Goal: Task Accomplishment & Management: Manage account settings

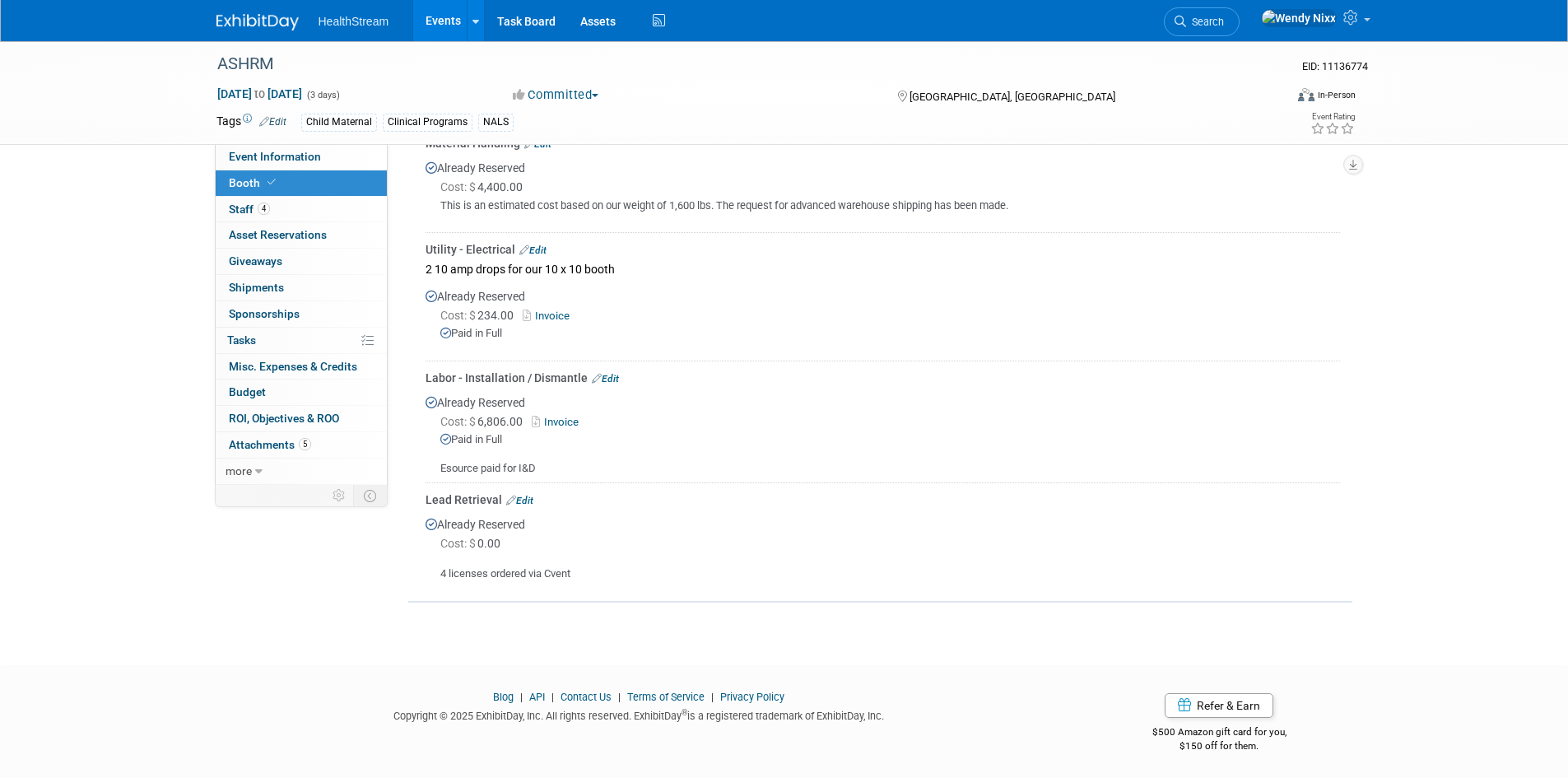
click at [448, 13] on link "Events" at bounding box center [443, 21] width 60 height 41
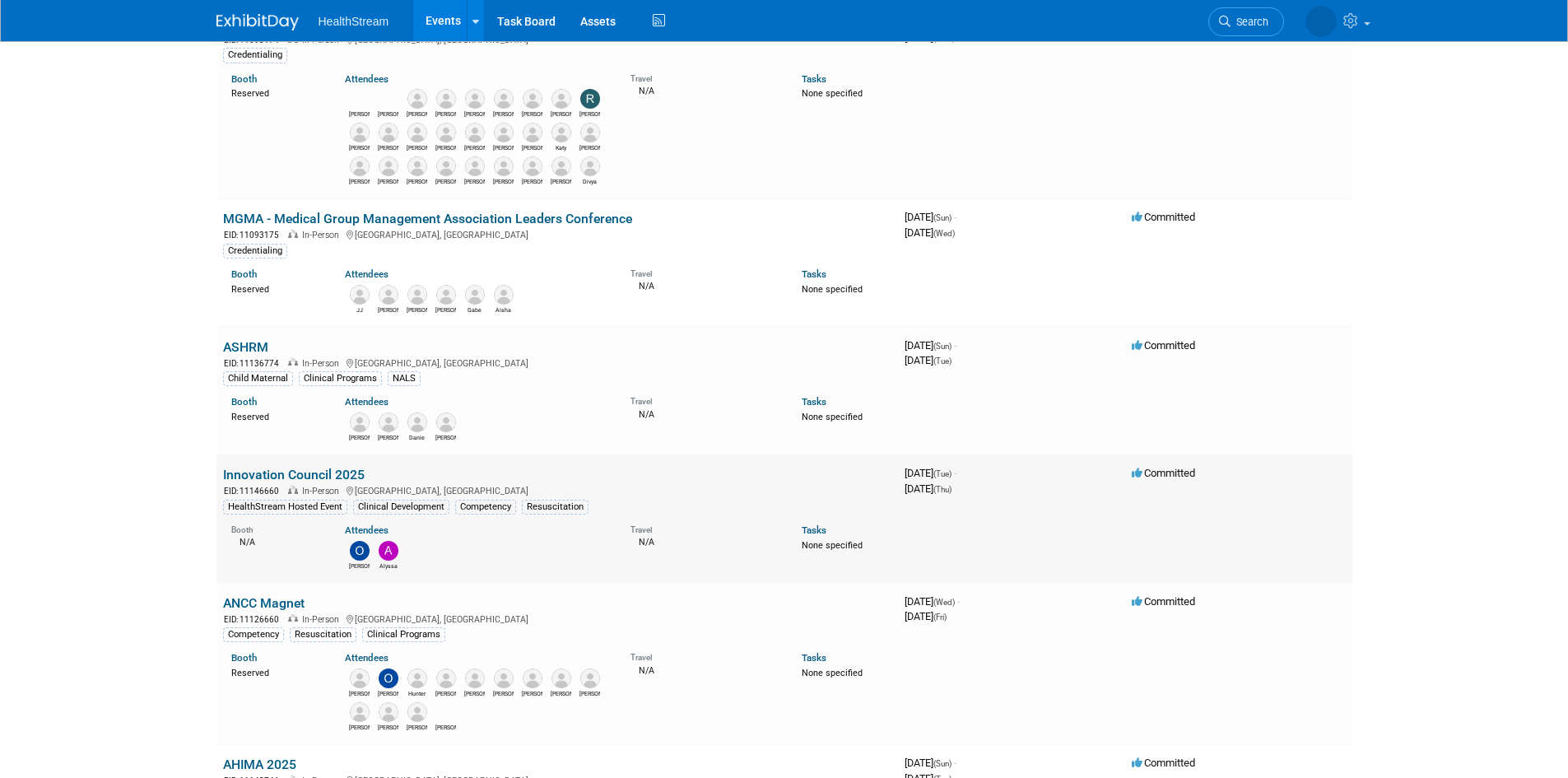
scroll to position [577, 0]
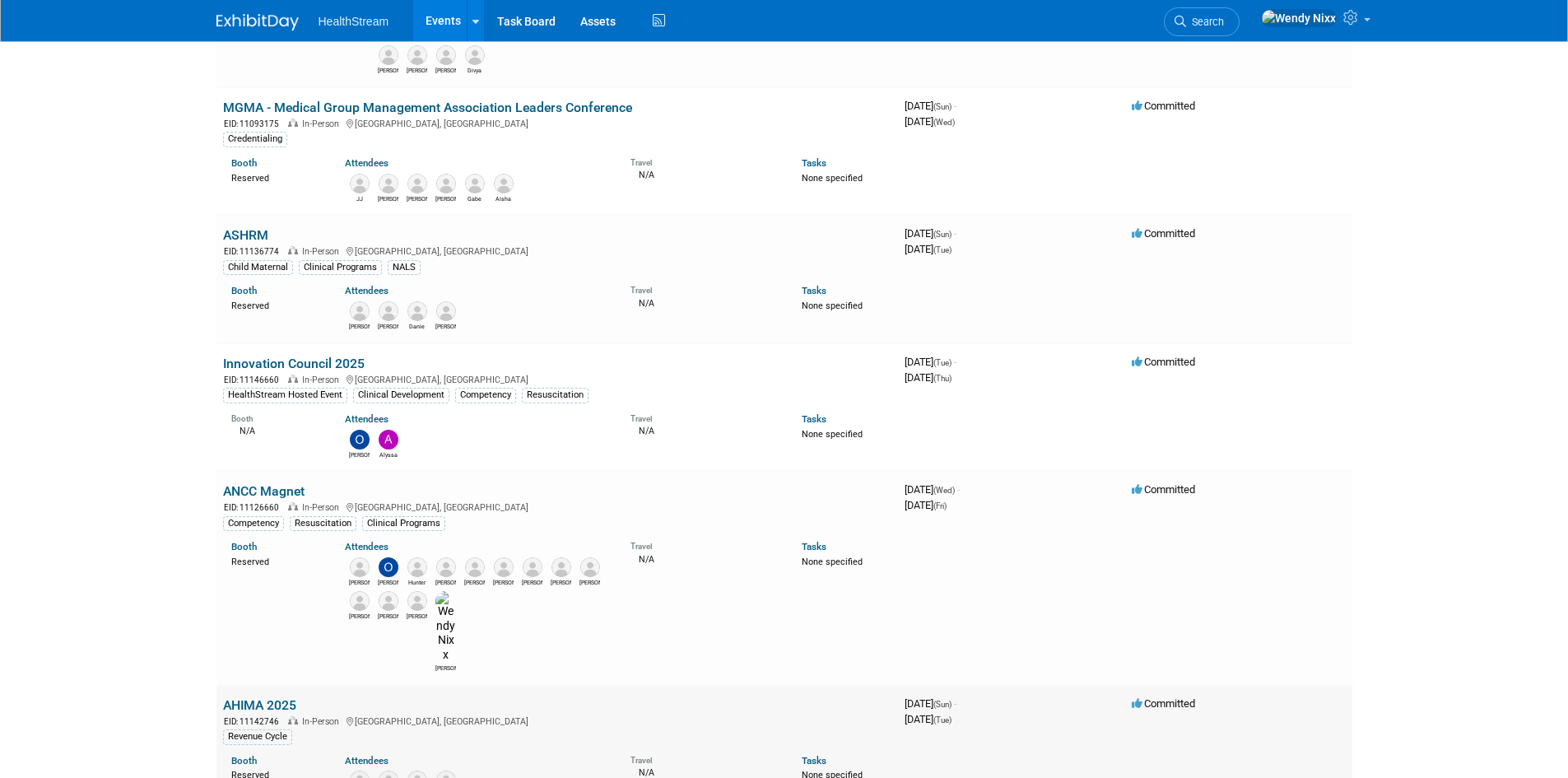
click at [268, 697] on link "AHIMA 2025" at bounding box center [260, 705] width 73 height 16
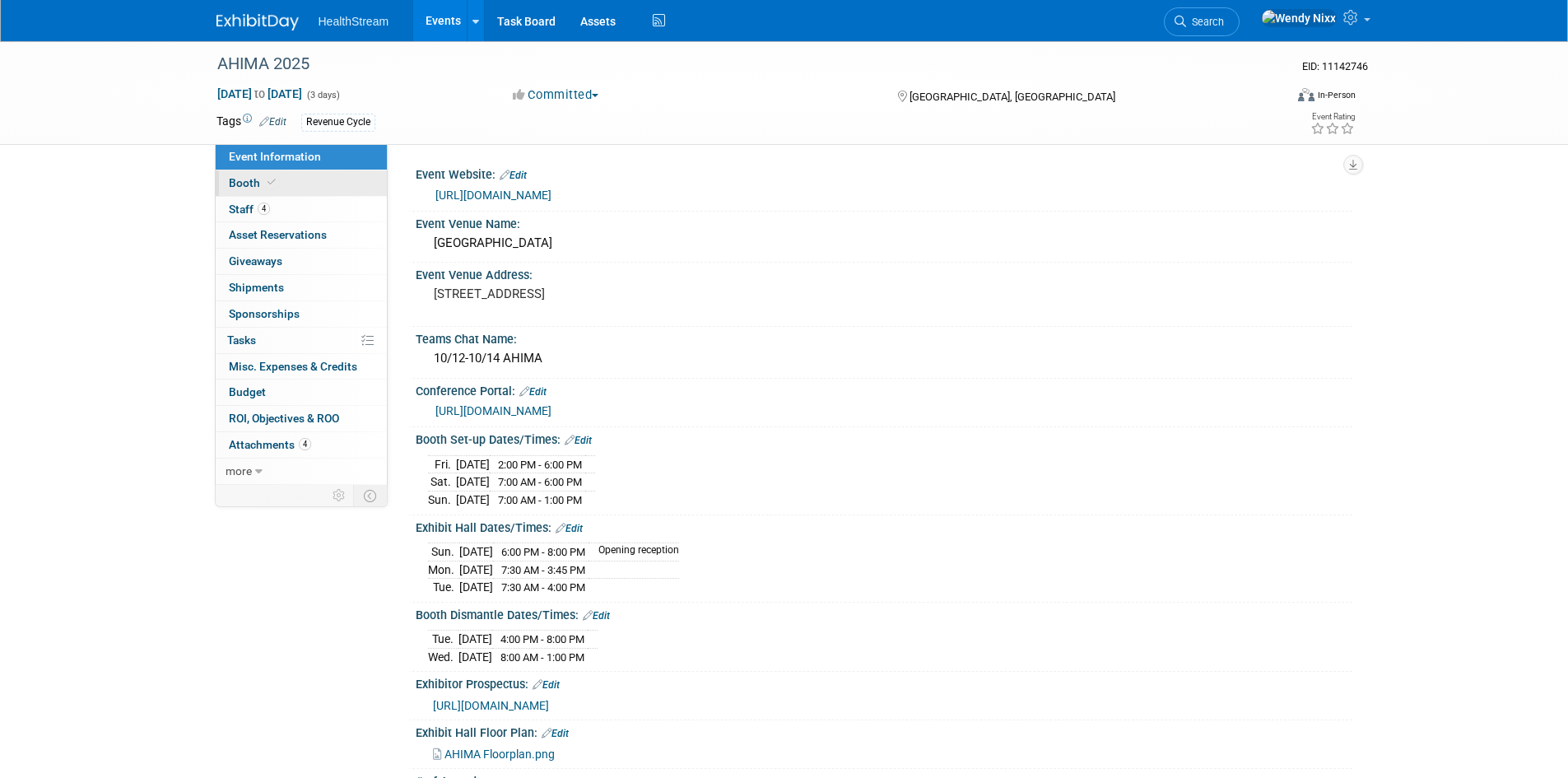
click at [260, 181] on span "Booth" at bounding box center [254, 182] width 50 height 13
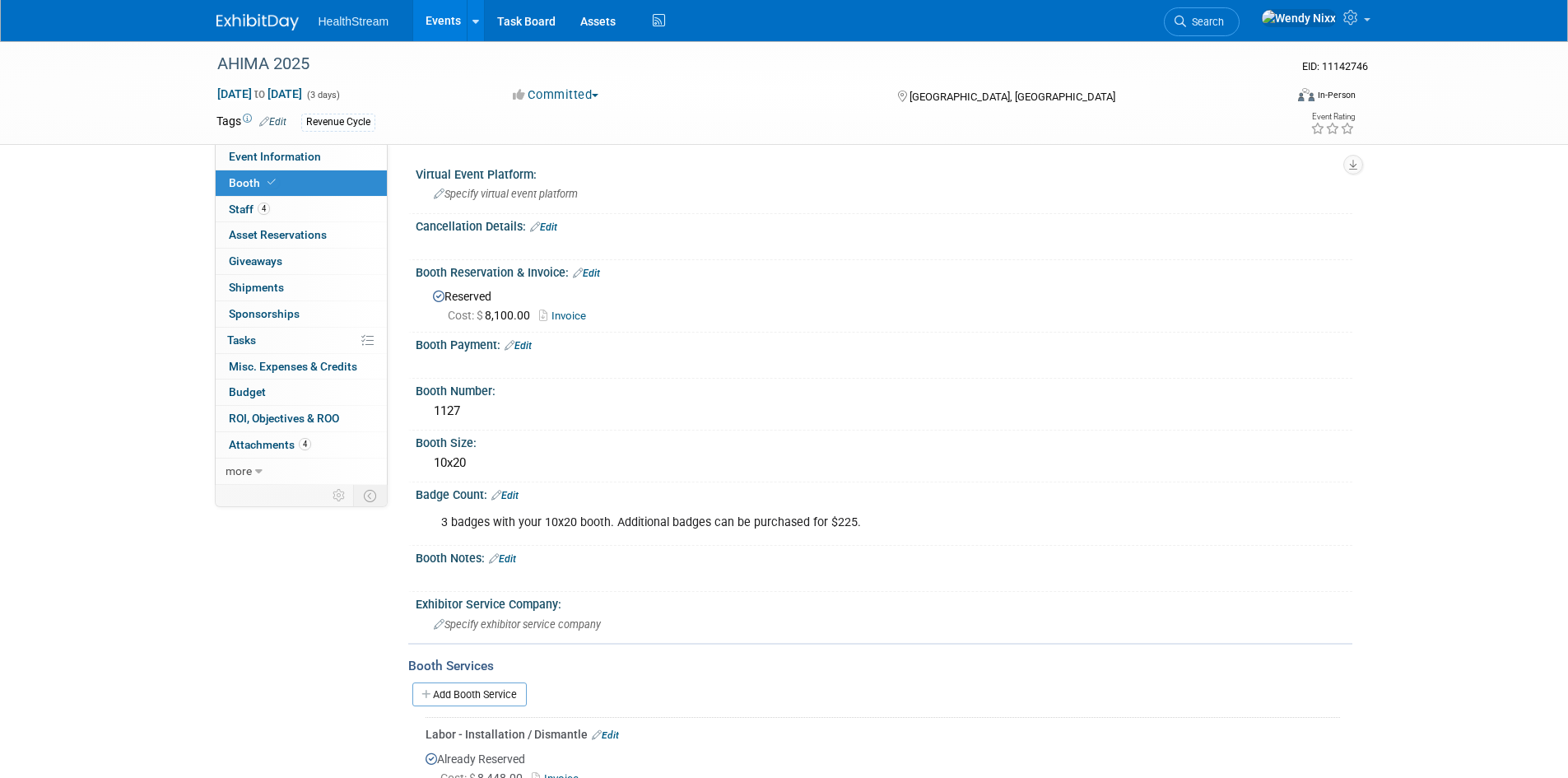
click at [572, 315] on link "Invoice" at bounding box center [567, 315] width 55 height 13
click at [595, 266] on div "Booth Reservation & Invoice: Edit" at bounding box center [884, 271] width 937 height 22
click at [594, 273] on link "Edit" at bounding box center [587, 273] width 28 height 12
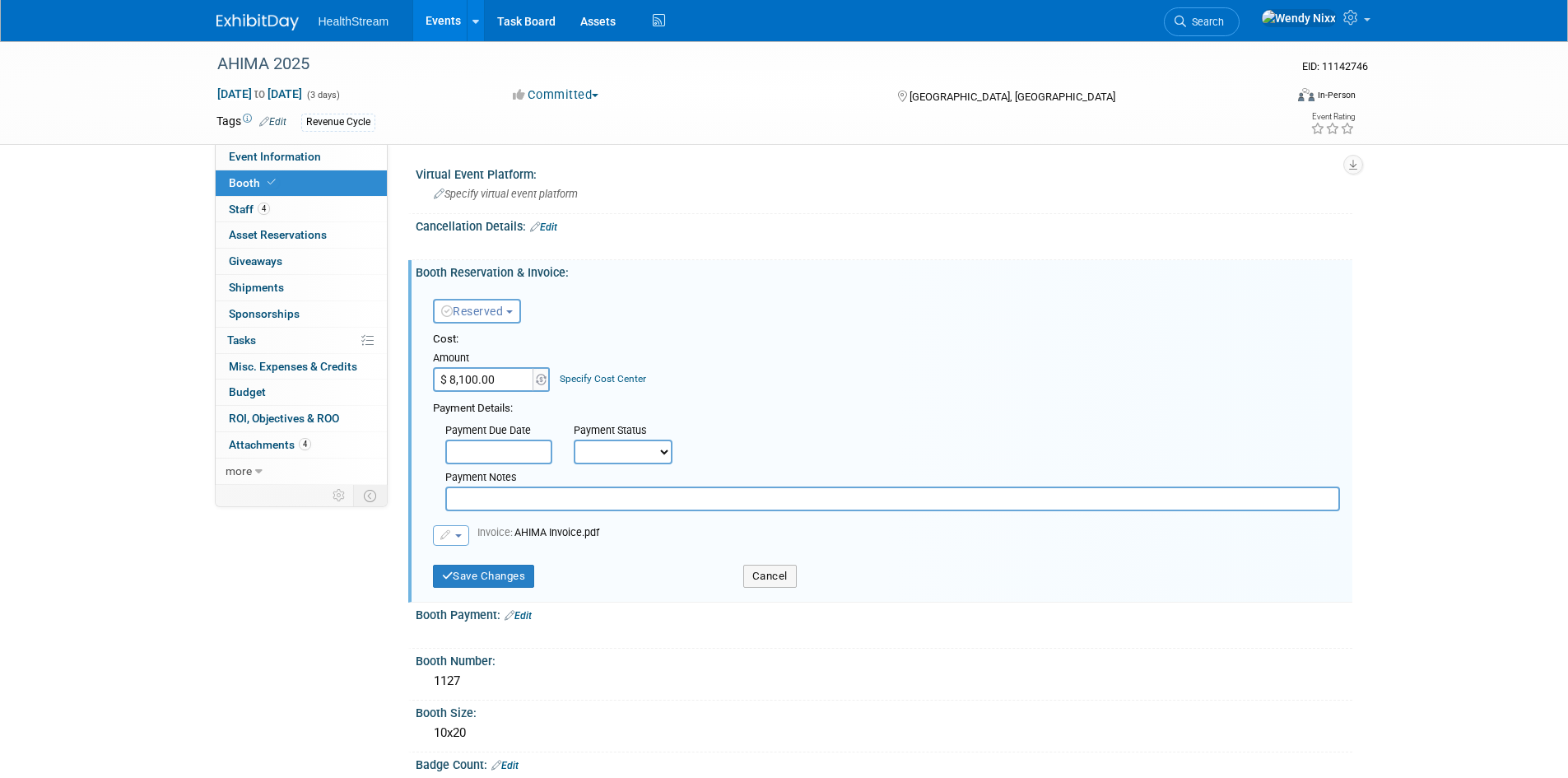
click at [516, 488] on input "text" at bounding box center [893, 499] width 895 height 25
type input "Paid wire"
click at [467, 583] on button "Save Changes" at bounding box center [484, 576] width 102 height 23
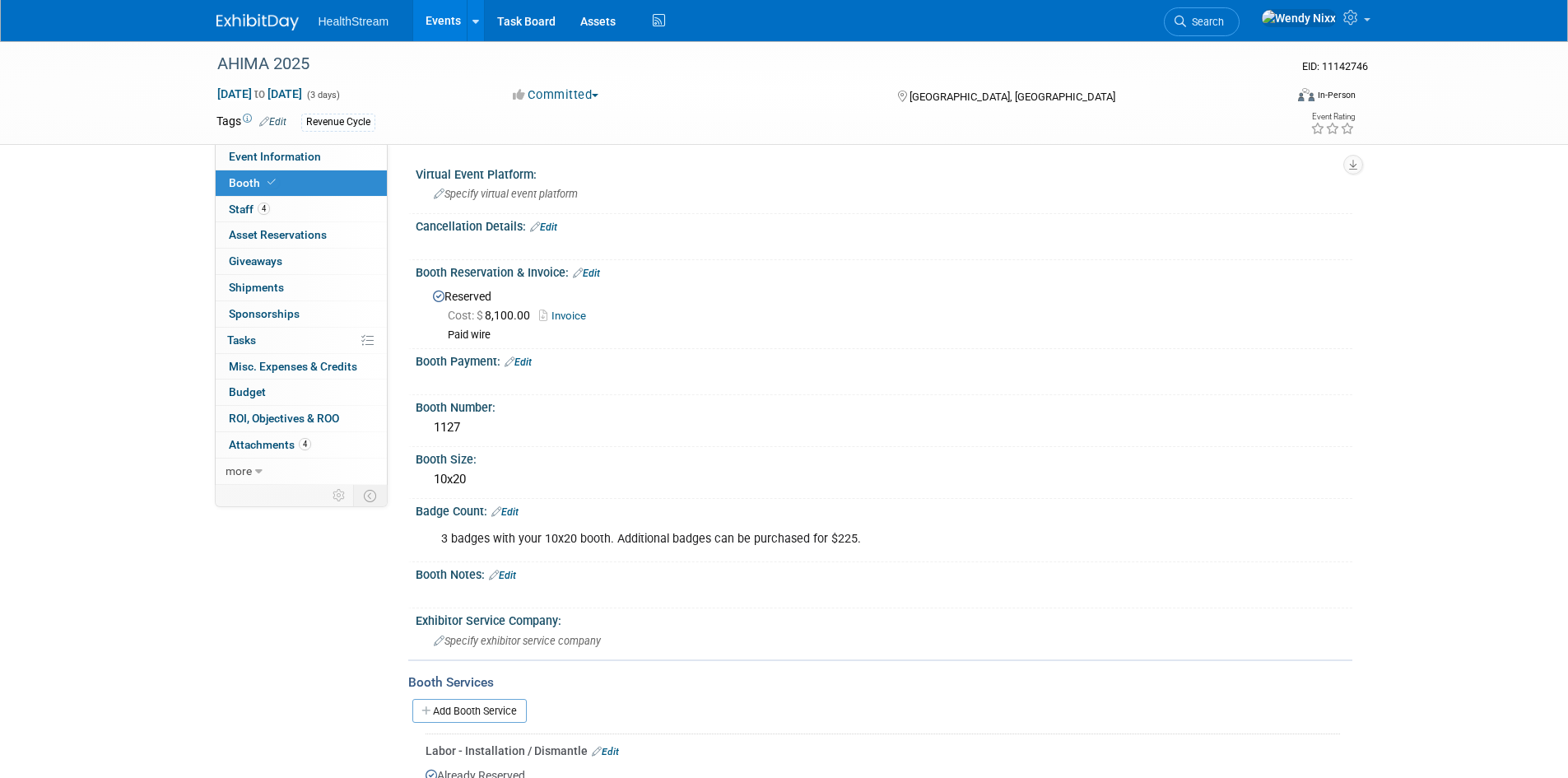
click at [444, 19] on link "Events" at bounding box center [443, 21] width 60 height 41
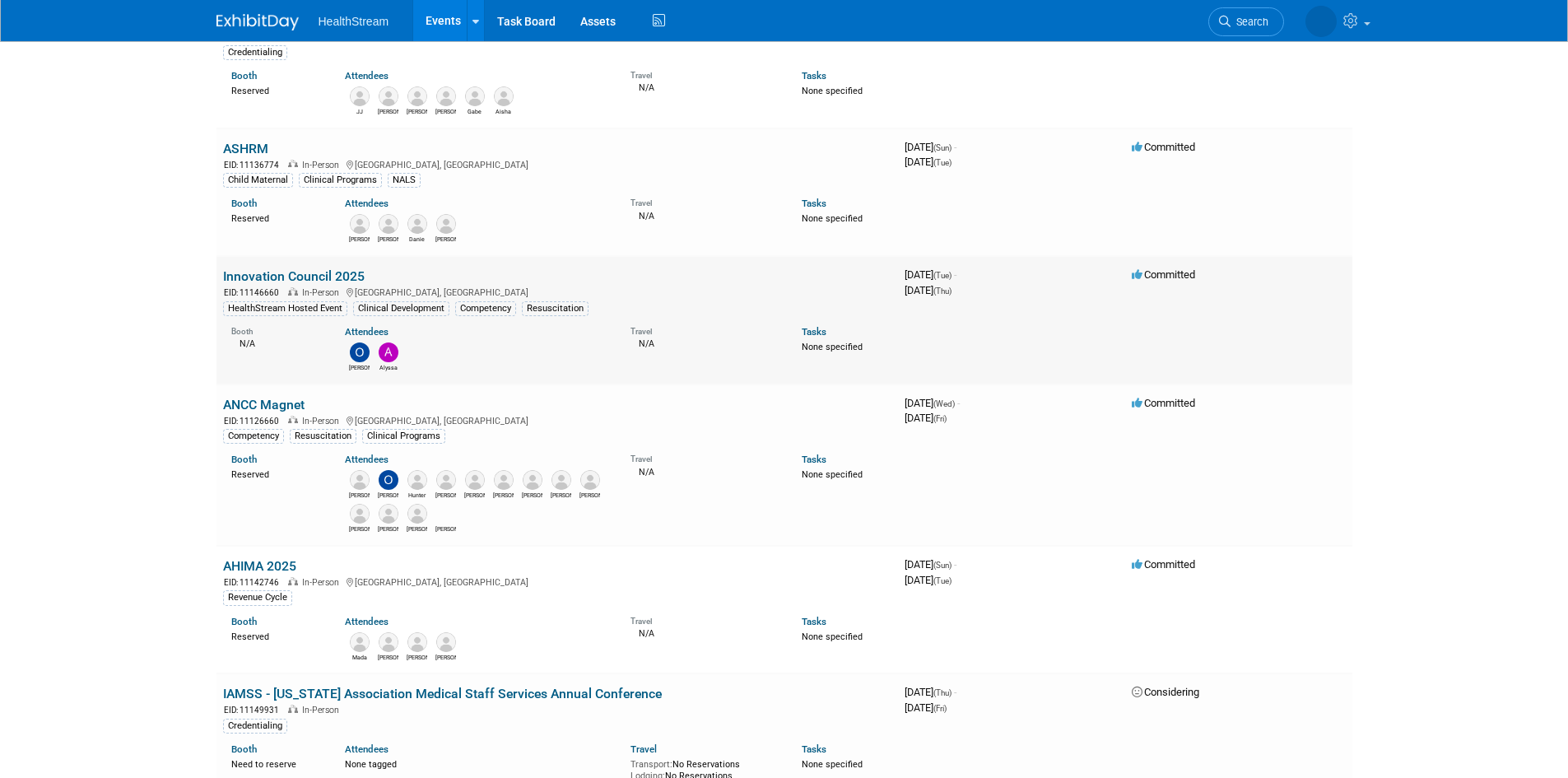
scroll to position [659, 0]
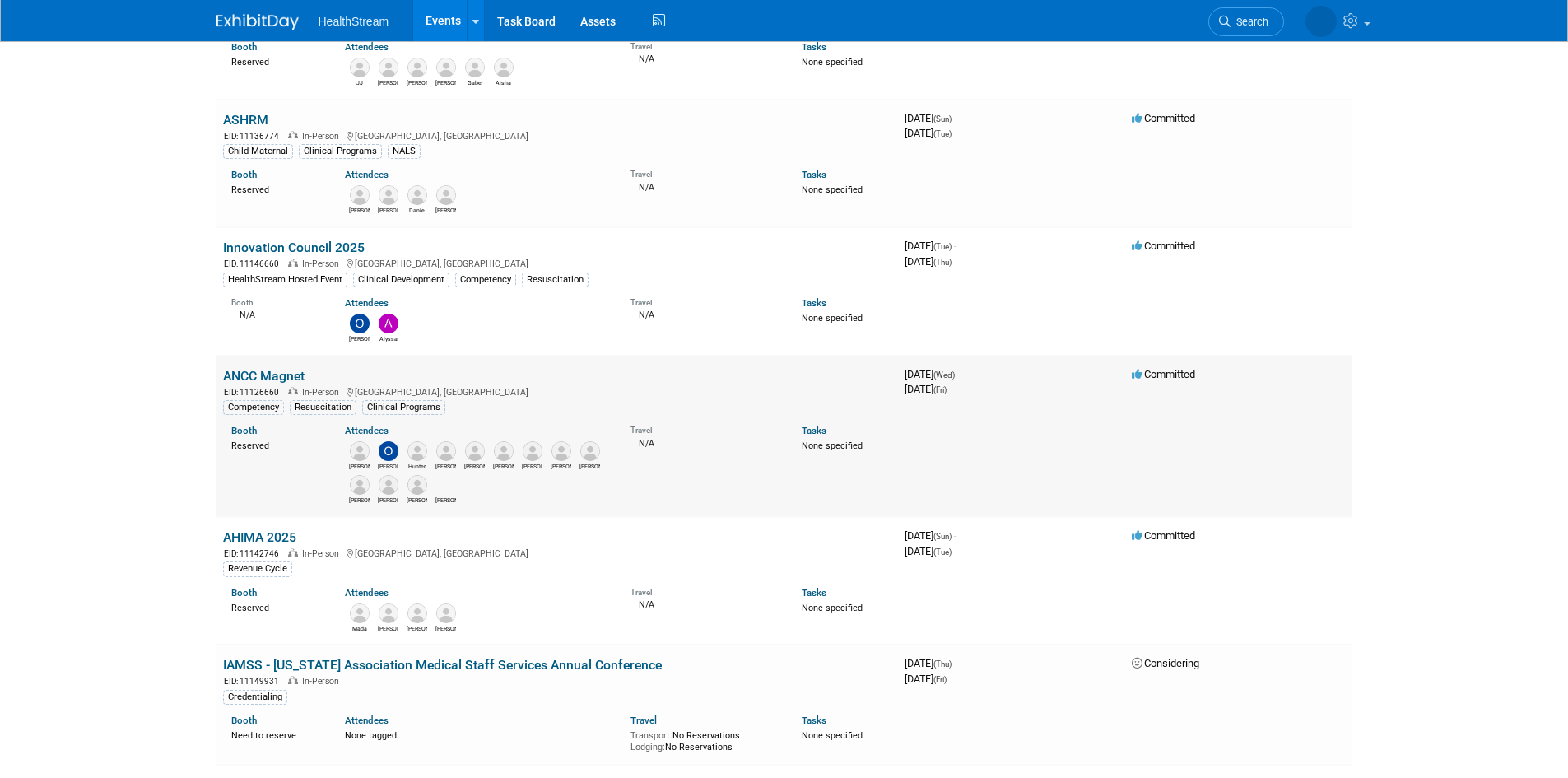
click at [277, 376] on link "ANCC Magnet" at bounding box center [264, 376] width 82 height 16
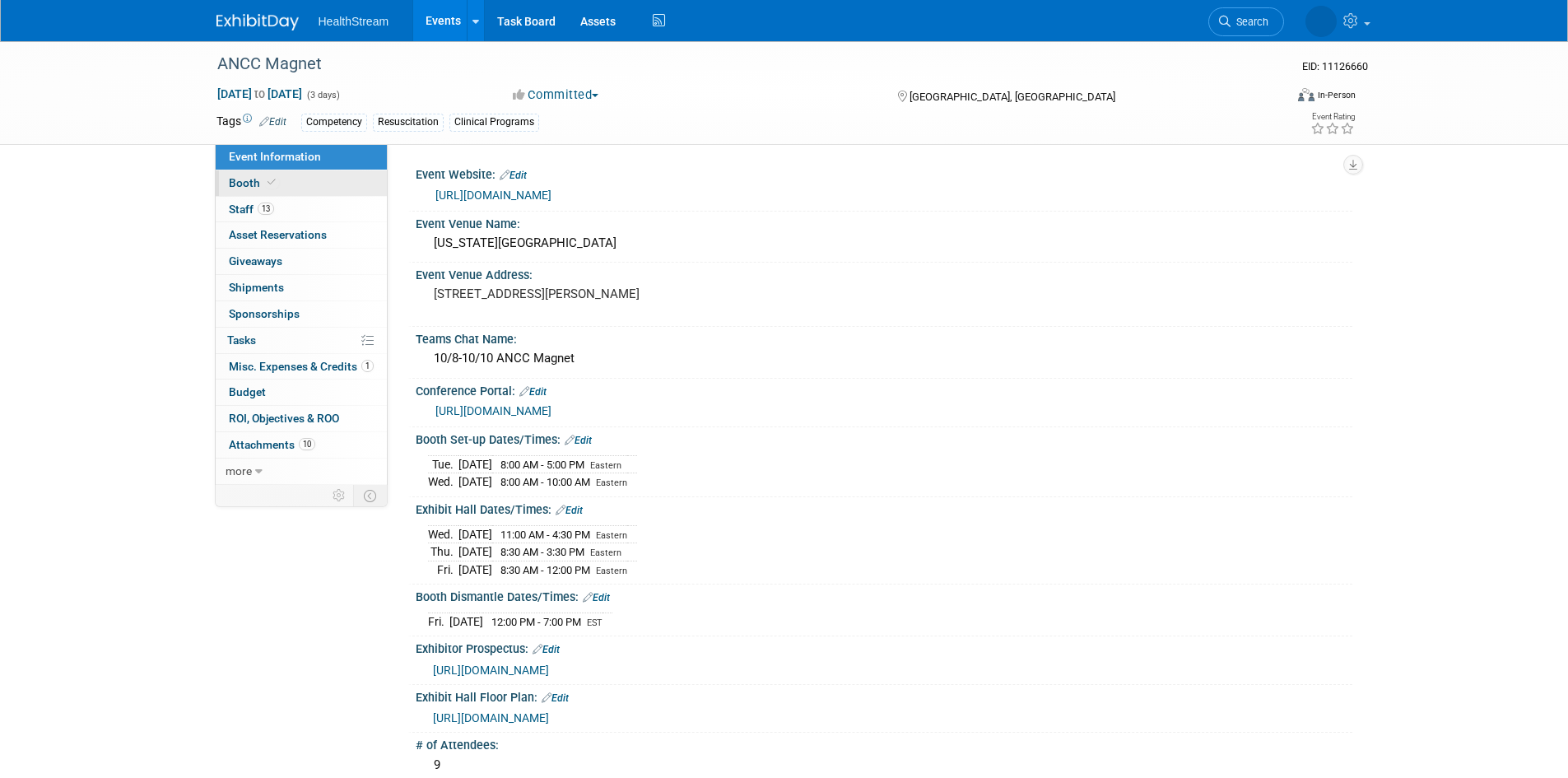
click at [250, 184] on span "Booth" at bounding box center [254, 182] width 50 height 13
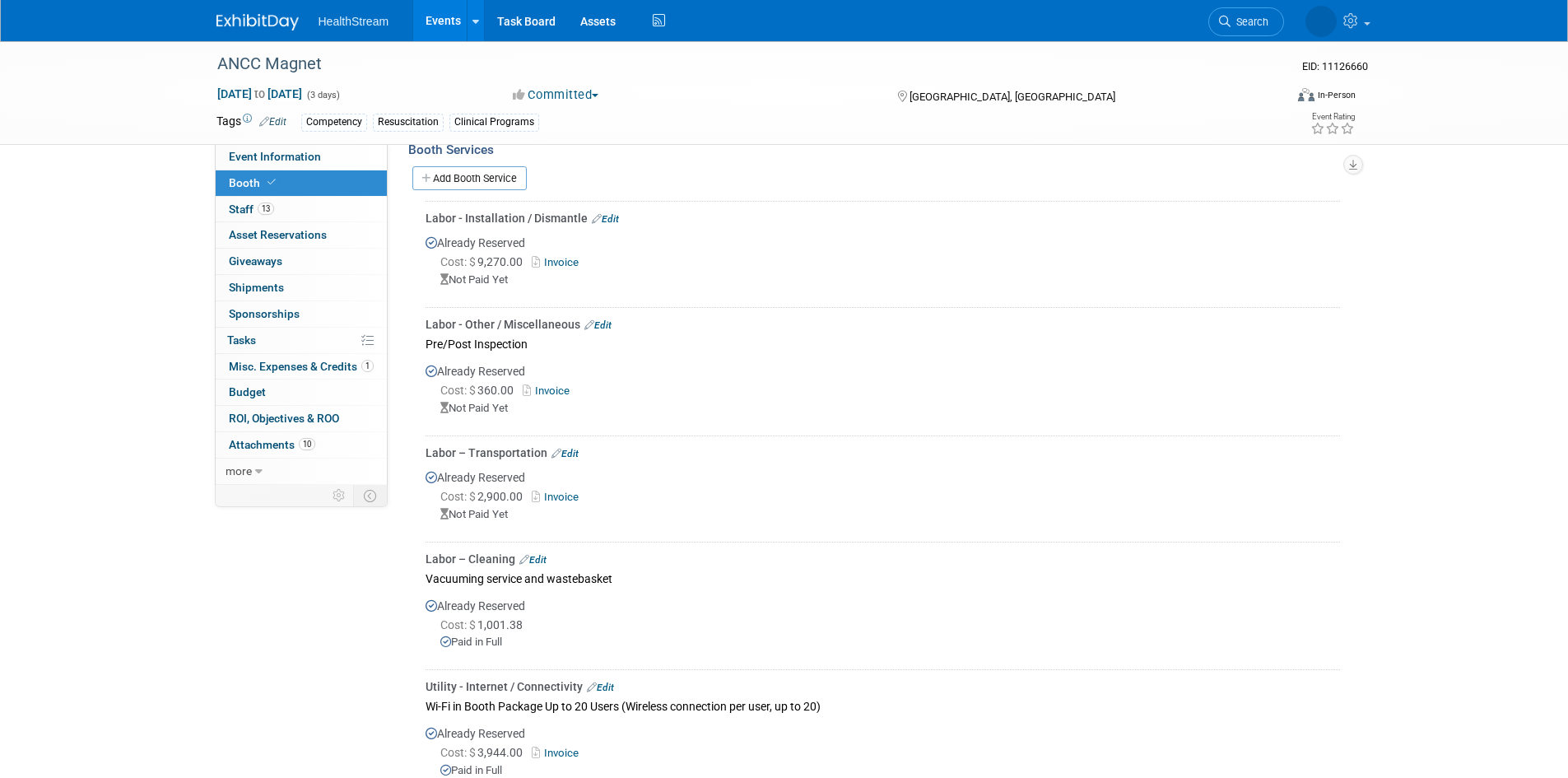
scroll to position [560, 0]
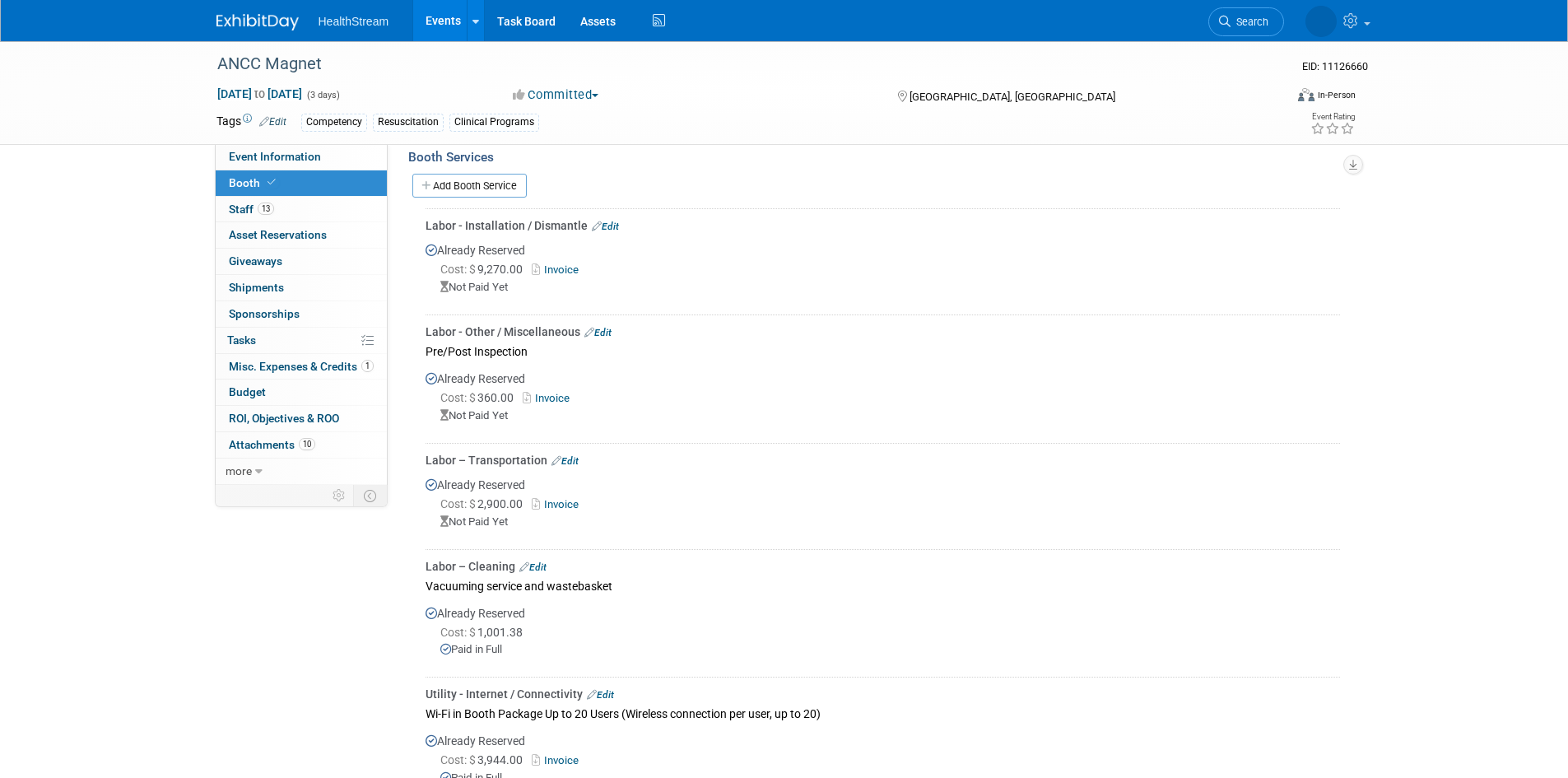
click at [575, 456] on link "Edit" at bounding box center [566, 461] width 28 height 12
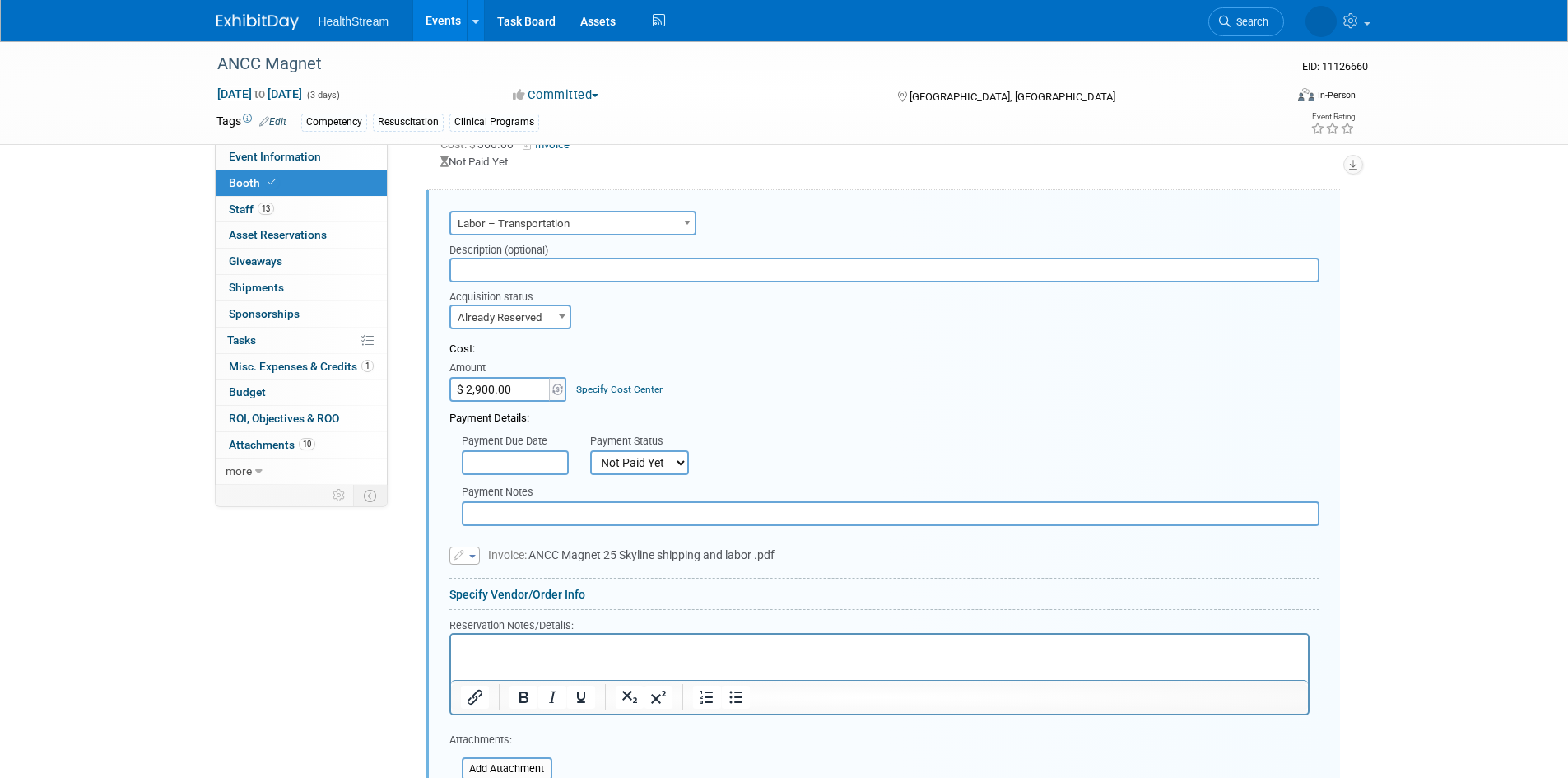
scroll to position [0, 0]
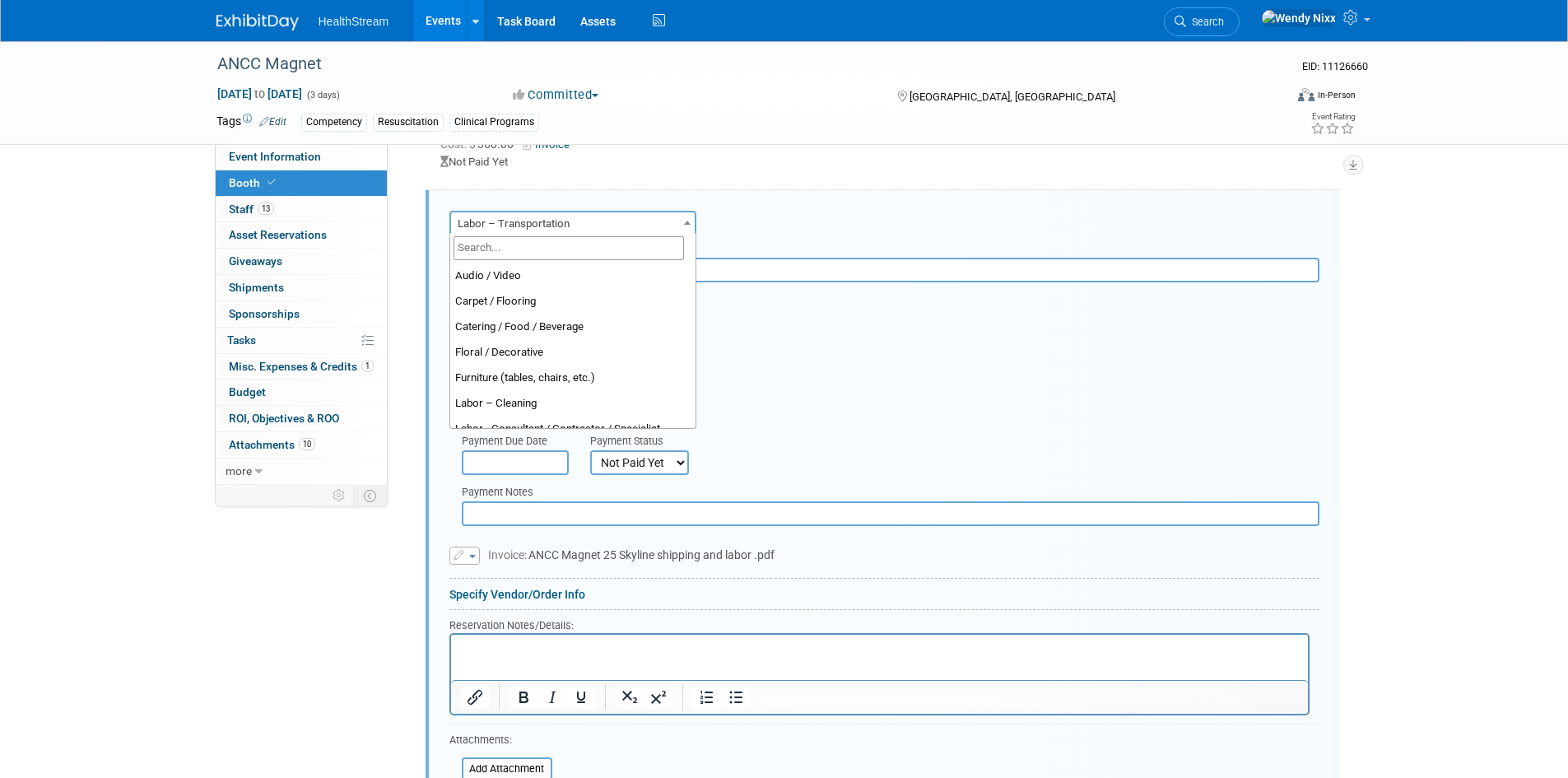
click at [675, 220] on span "Labor – Transportation" at bounding box center [573, 223] width 244 height 23
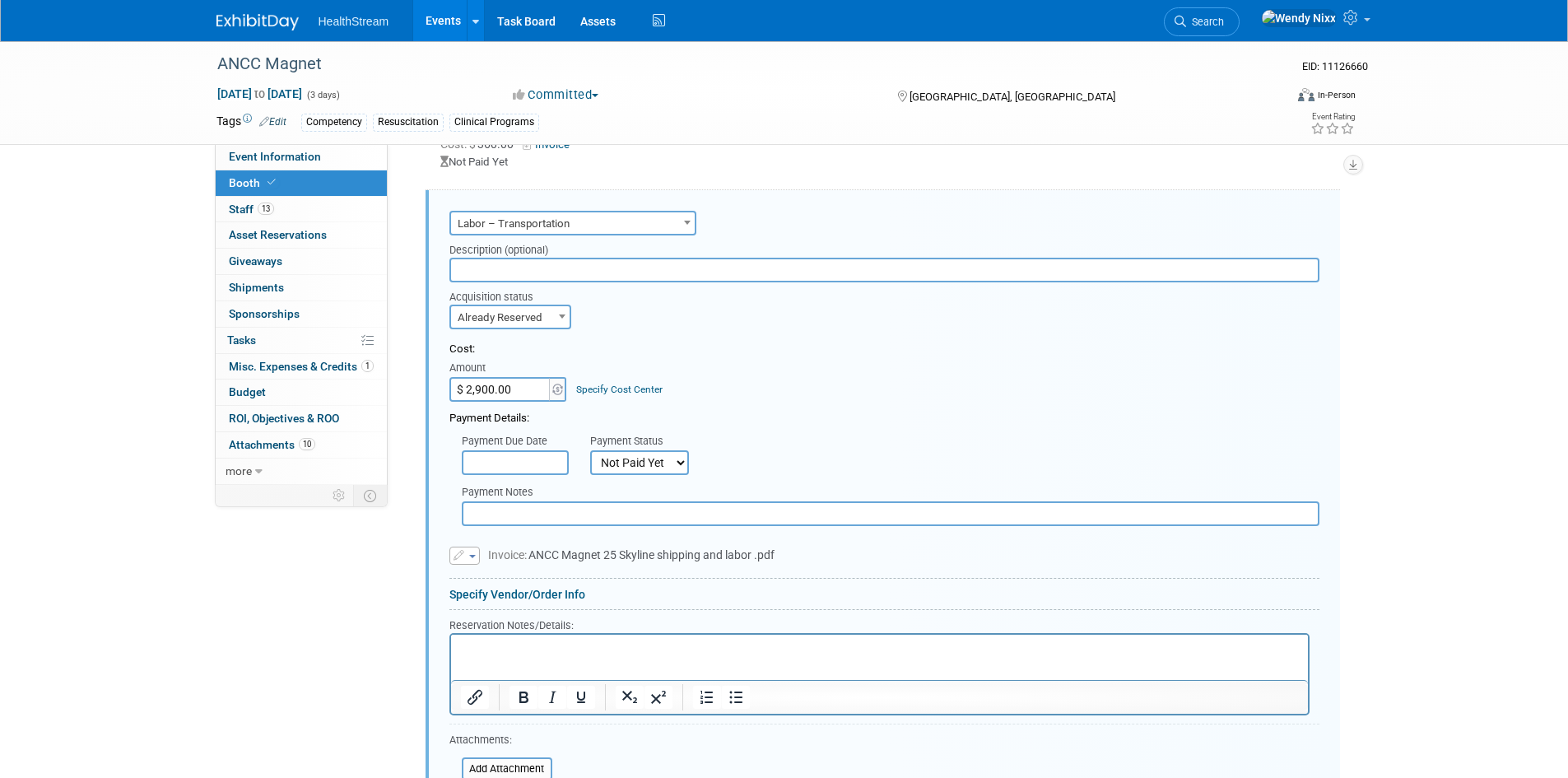
click at [675, 220] on span "Labor – Transportation" at bounding box center [573, 223] width 244 height 23
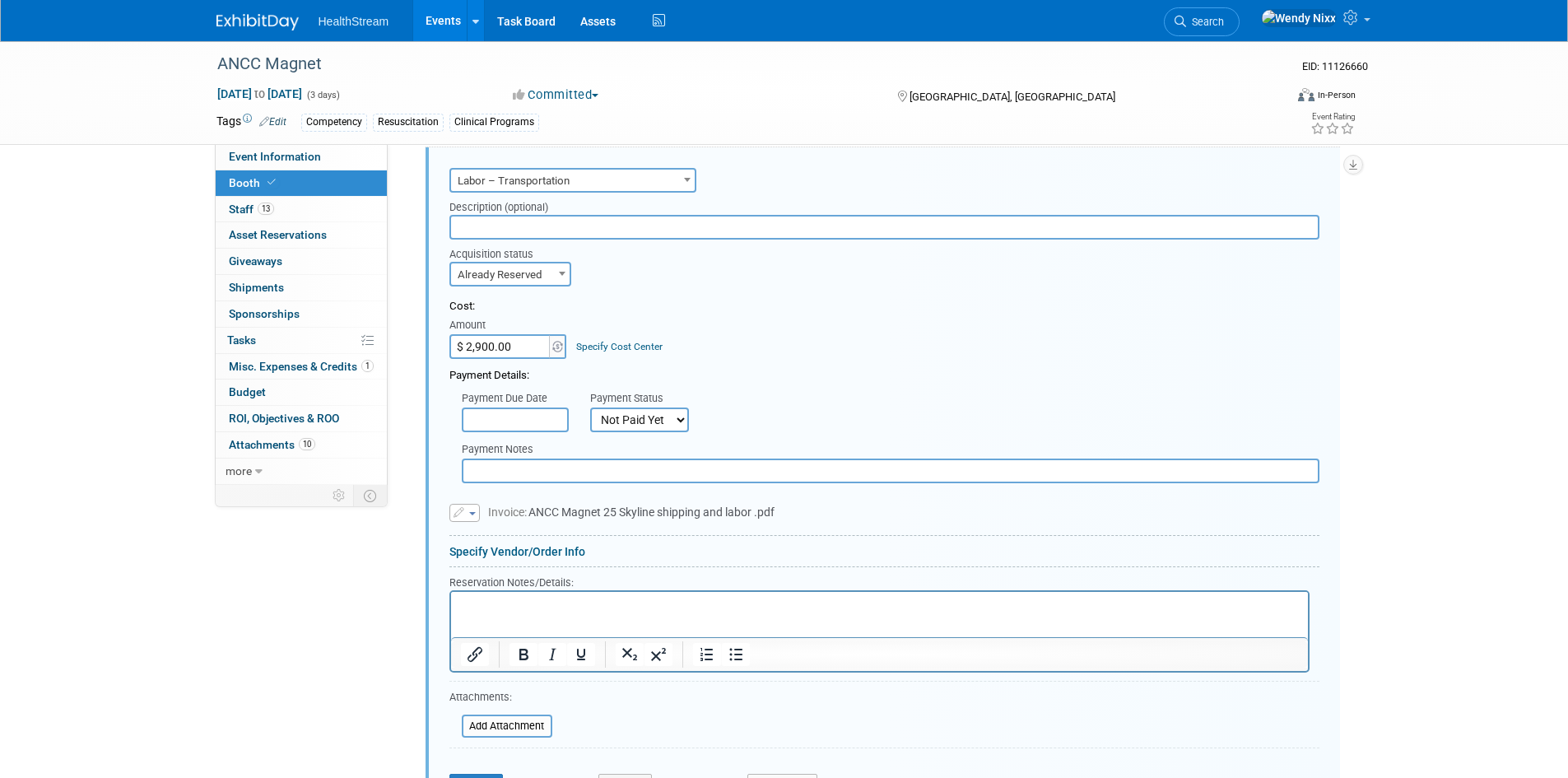
scroll to position [895, 0]
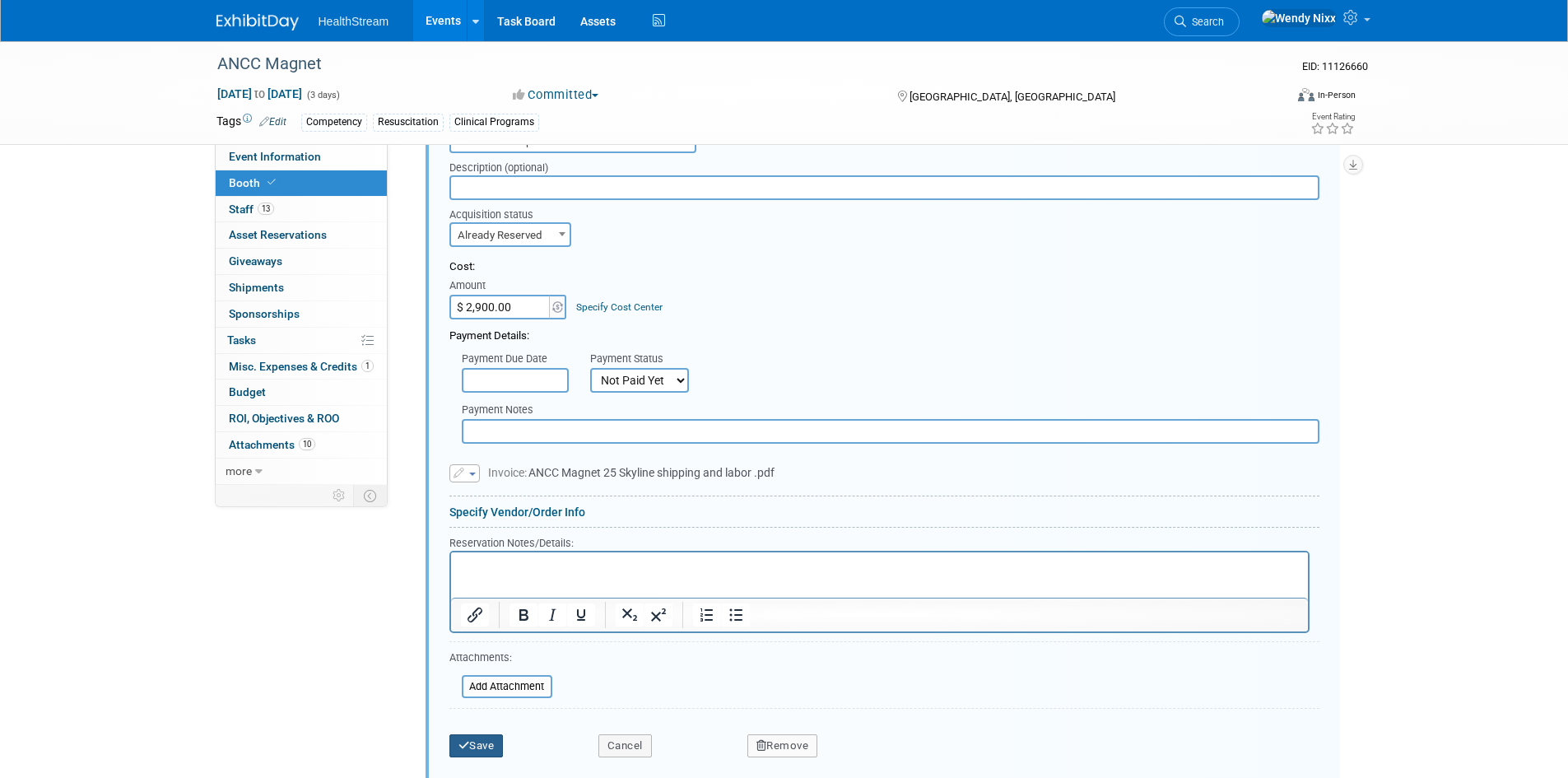
click at [481, 743] on button "Save" at bounding box center [476, 745] width 54 height 23
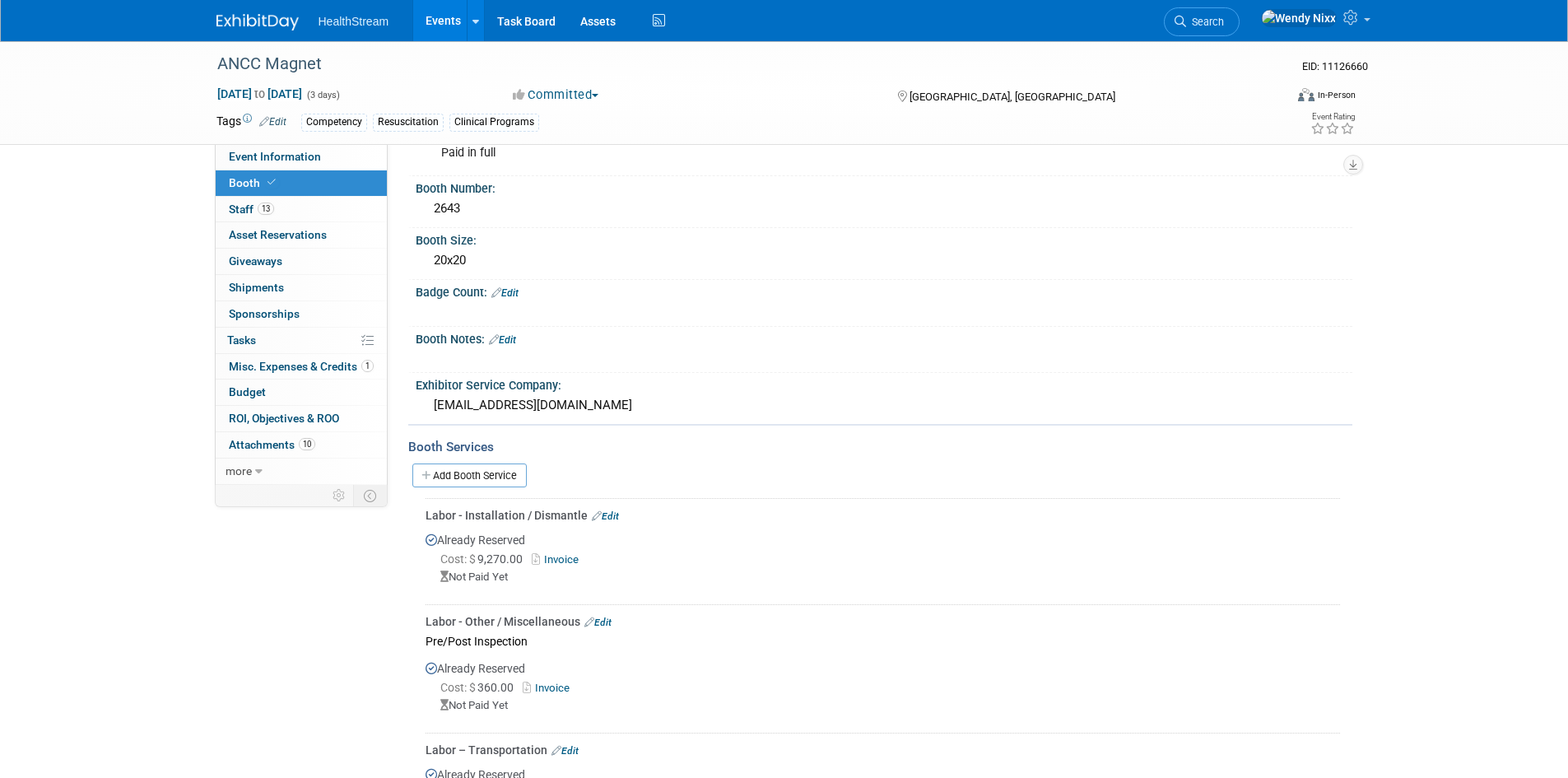
scroll to position [230, 0]
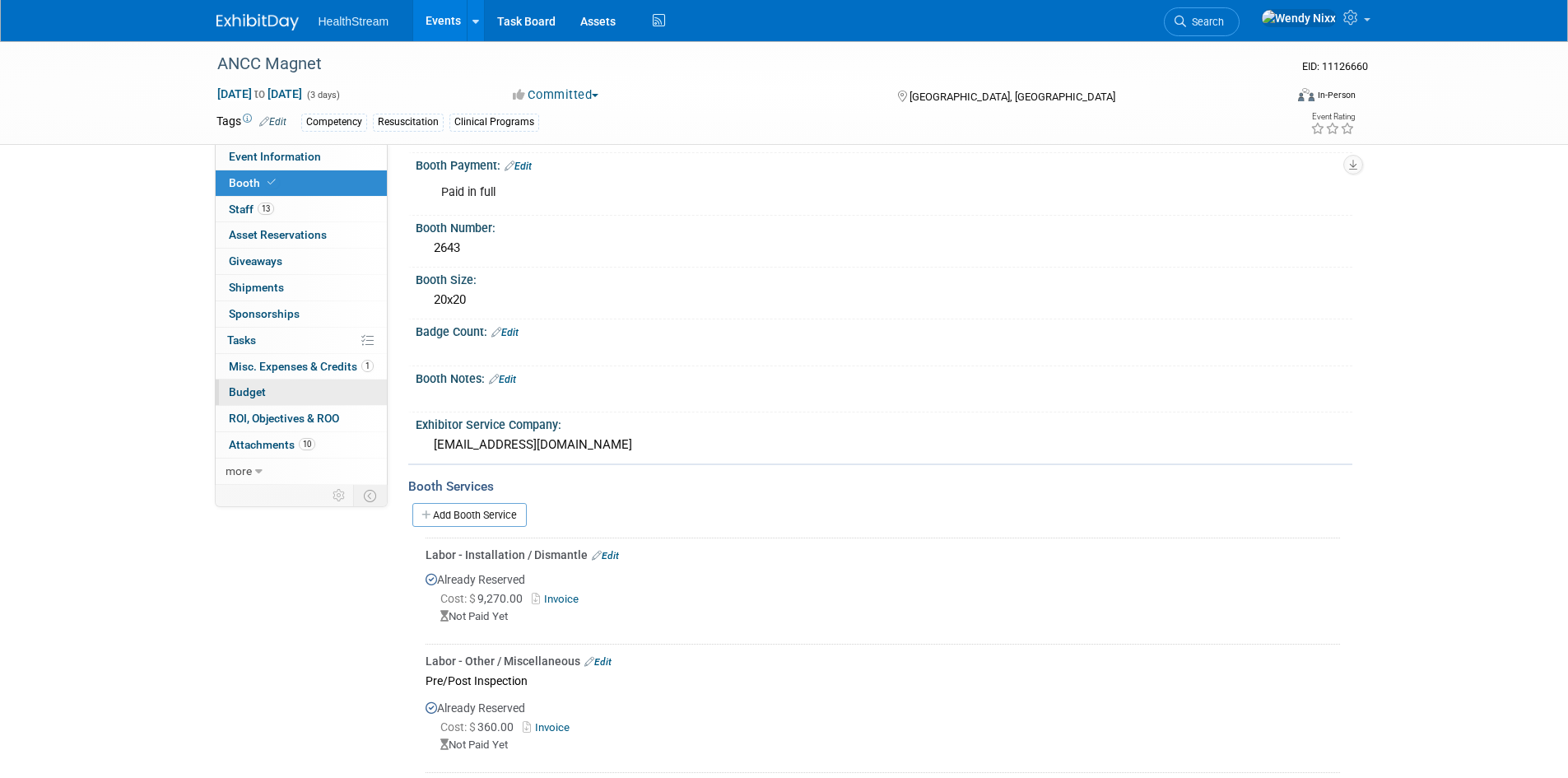
click at [244, 393] on span "Budget" at bounding box center [248, 391] width 38 height 13
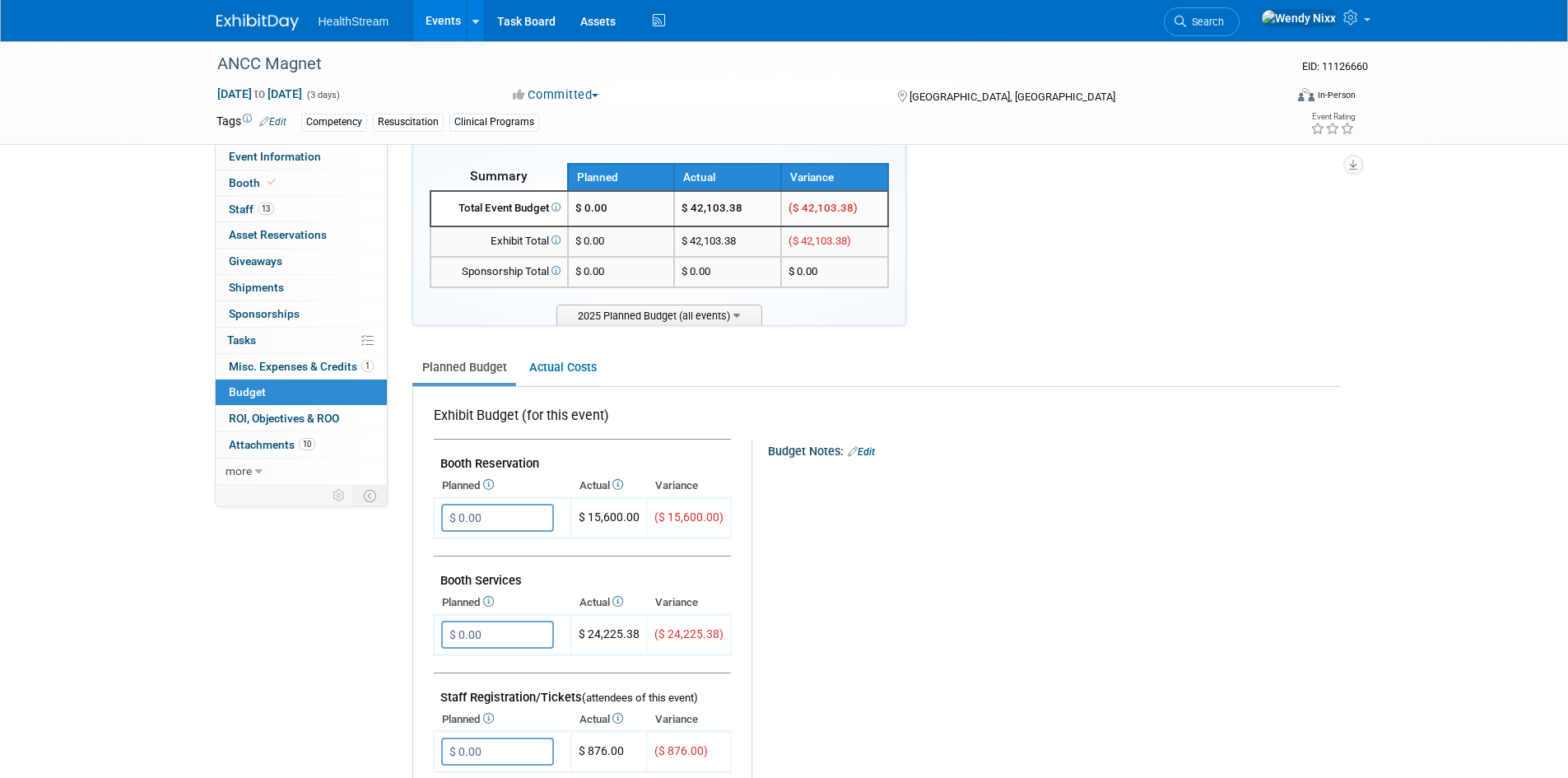
scroll to position [0, 0]
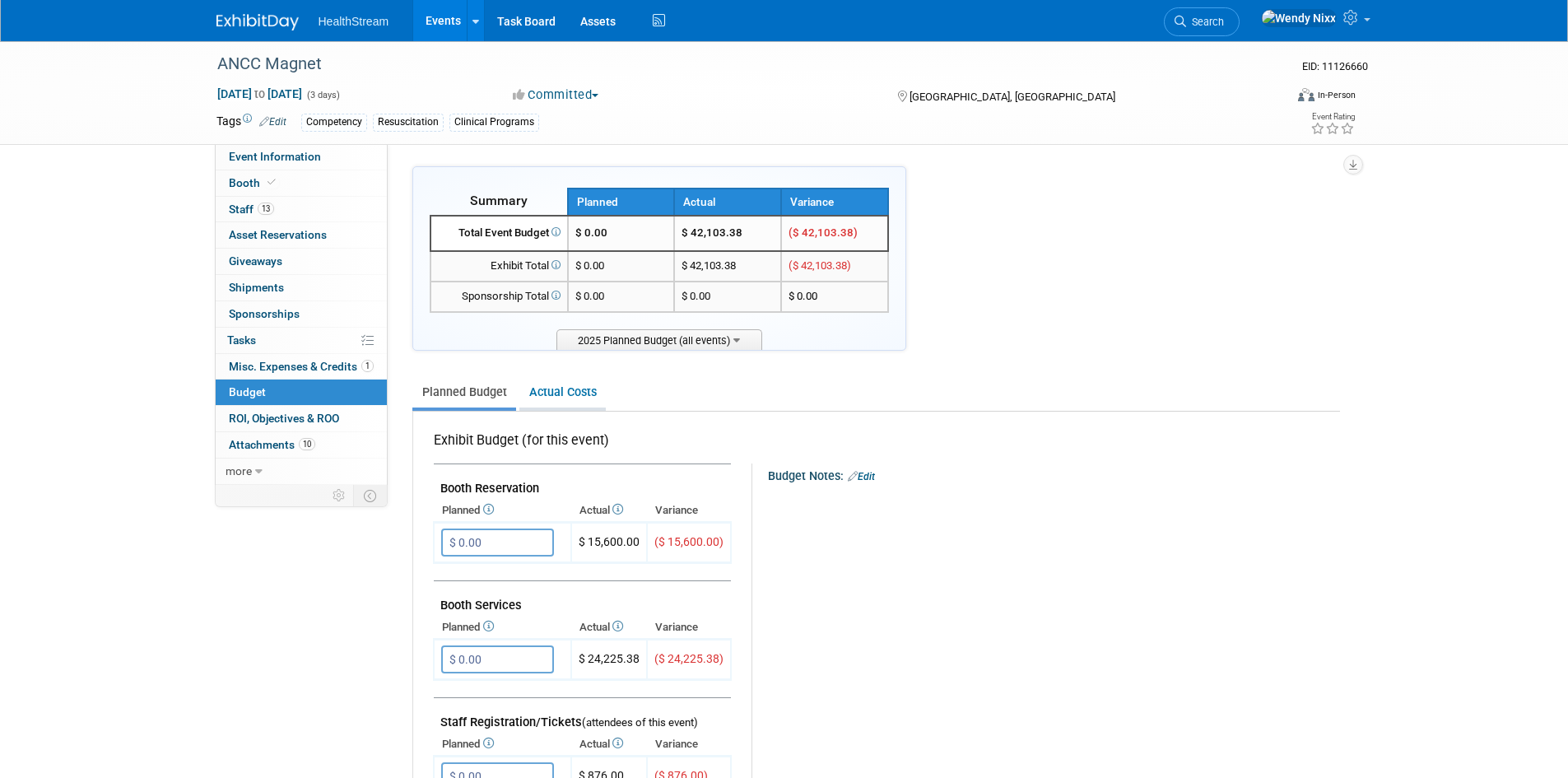
click at [538, 391] on link "Actual Costs" at bounding box center [563, 392] width 87 height 31
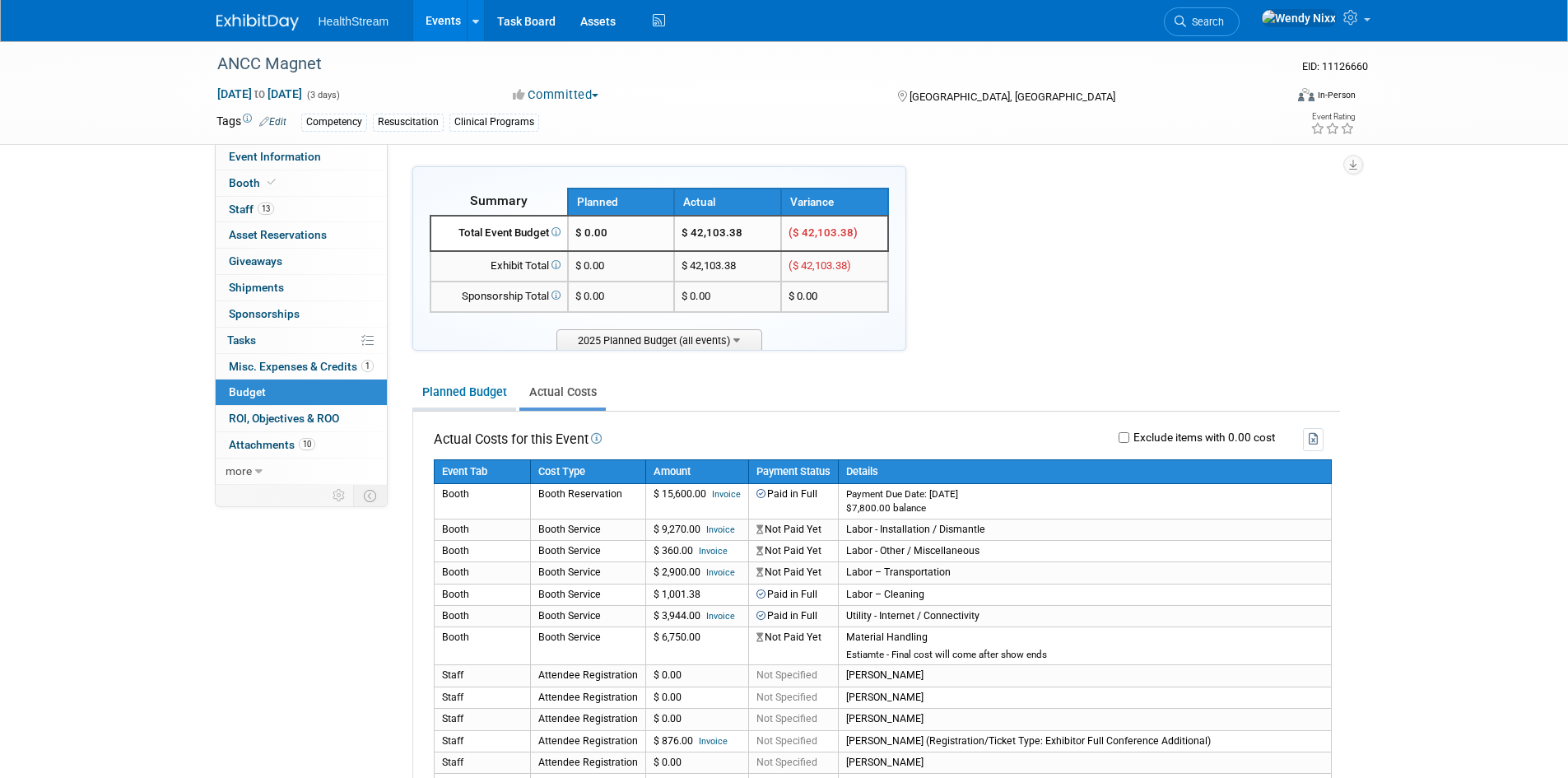
click at [440, 395] on link "Planned Budget" at bounding box center [464, 392] width 104 height 31
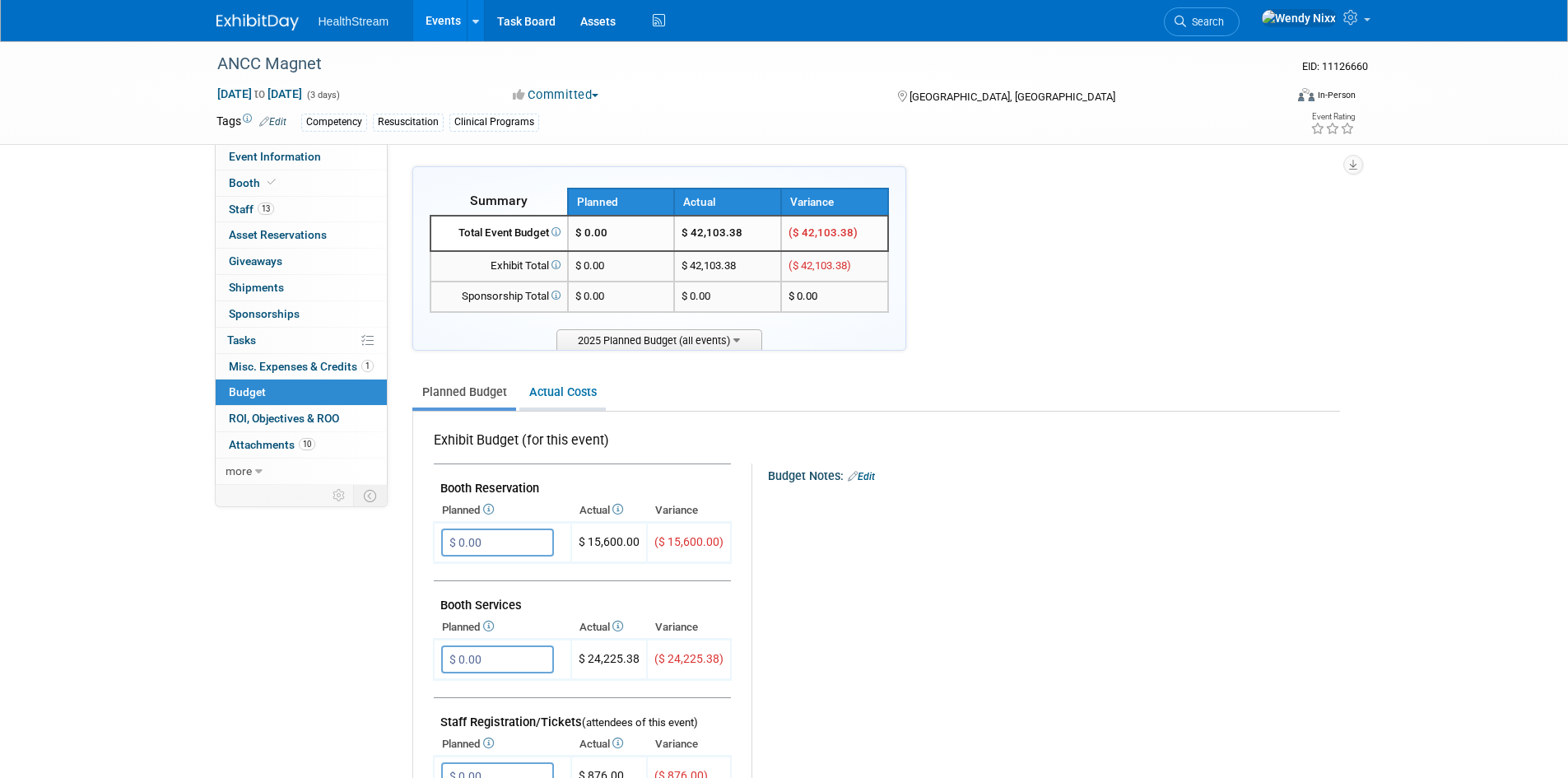
click at [563, 399] on link "Actual Costs" at bounding box center [563, 392] width 87 height 31
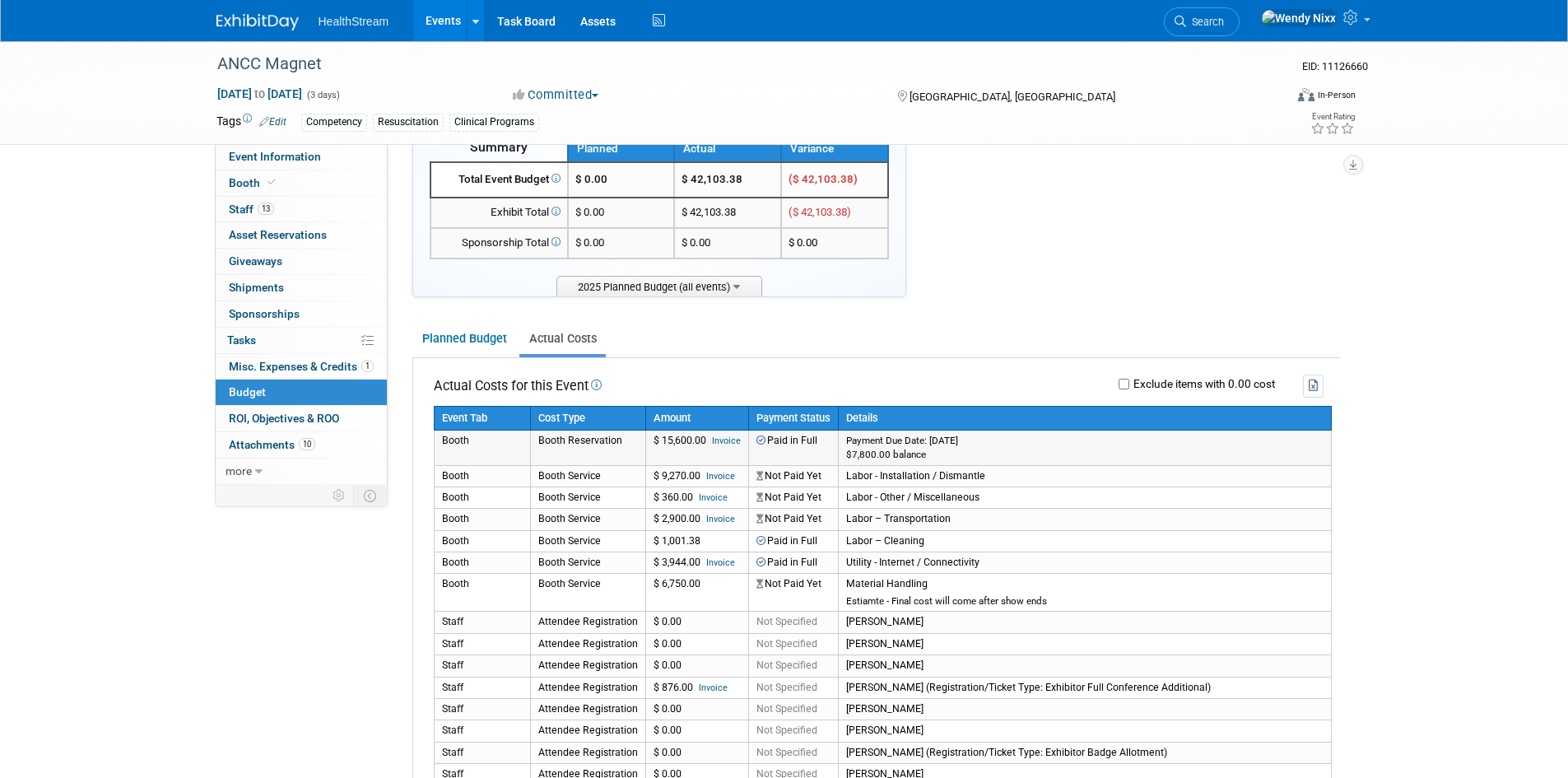
scroll to position [82, 0]
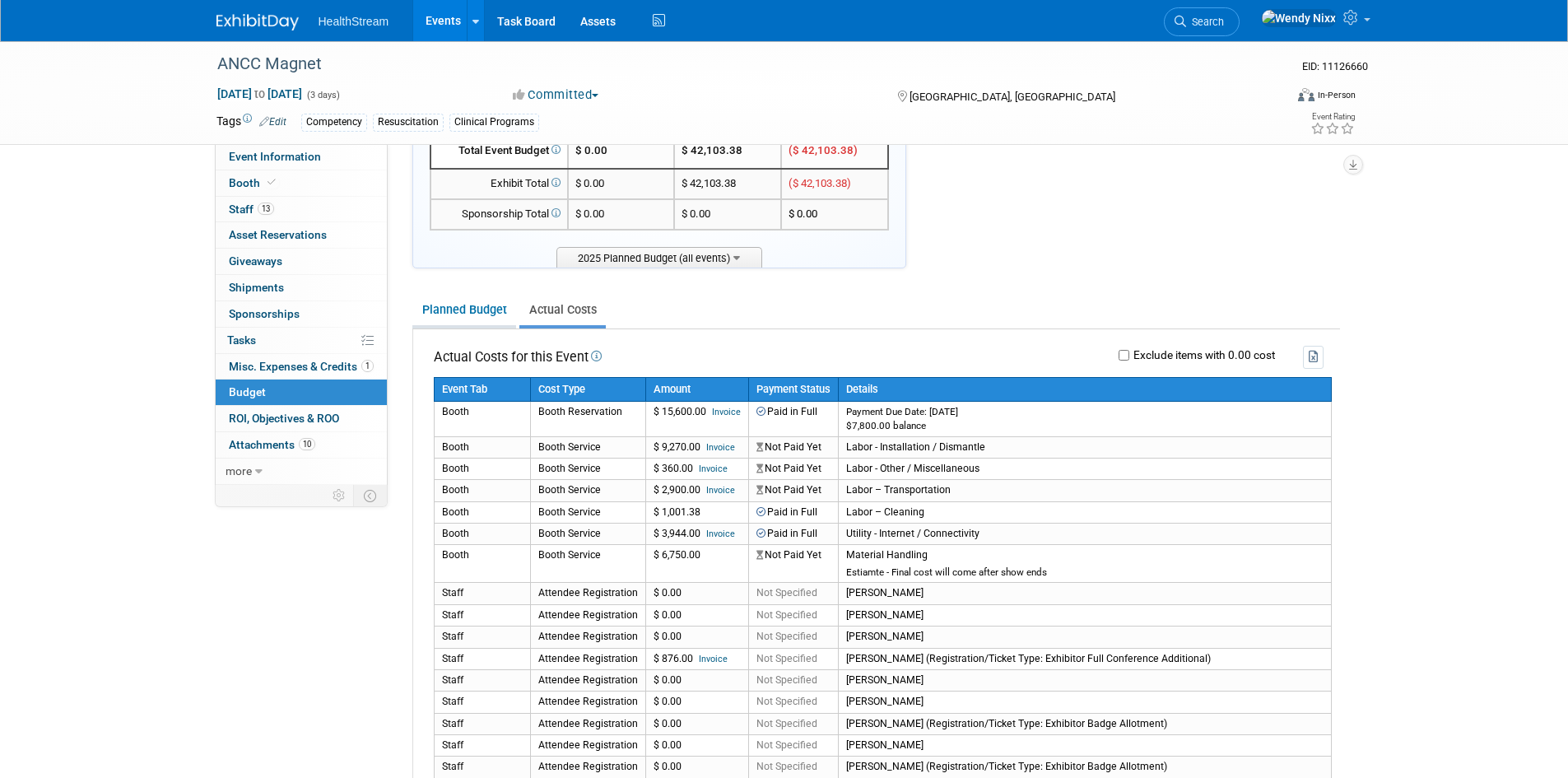
click at [458, 313] on link "Planned Budget" at bounding box center [464, 309] width 104 height 31
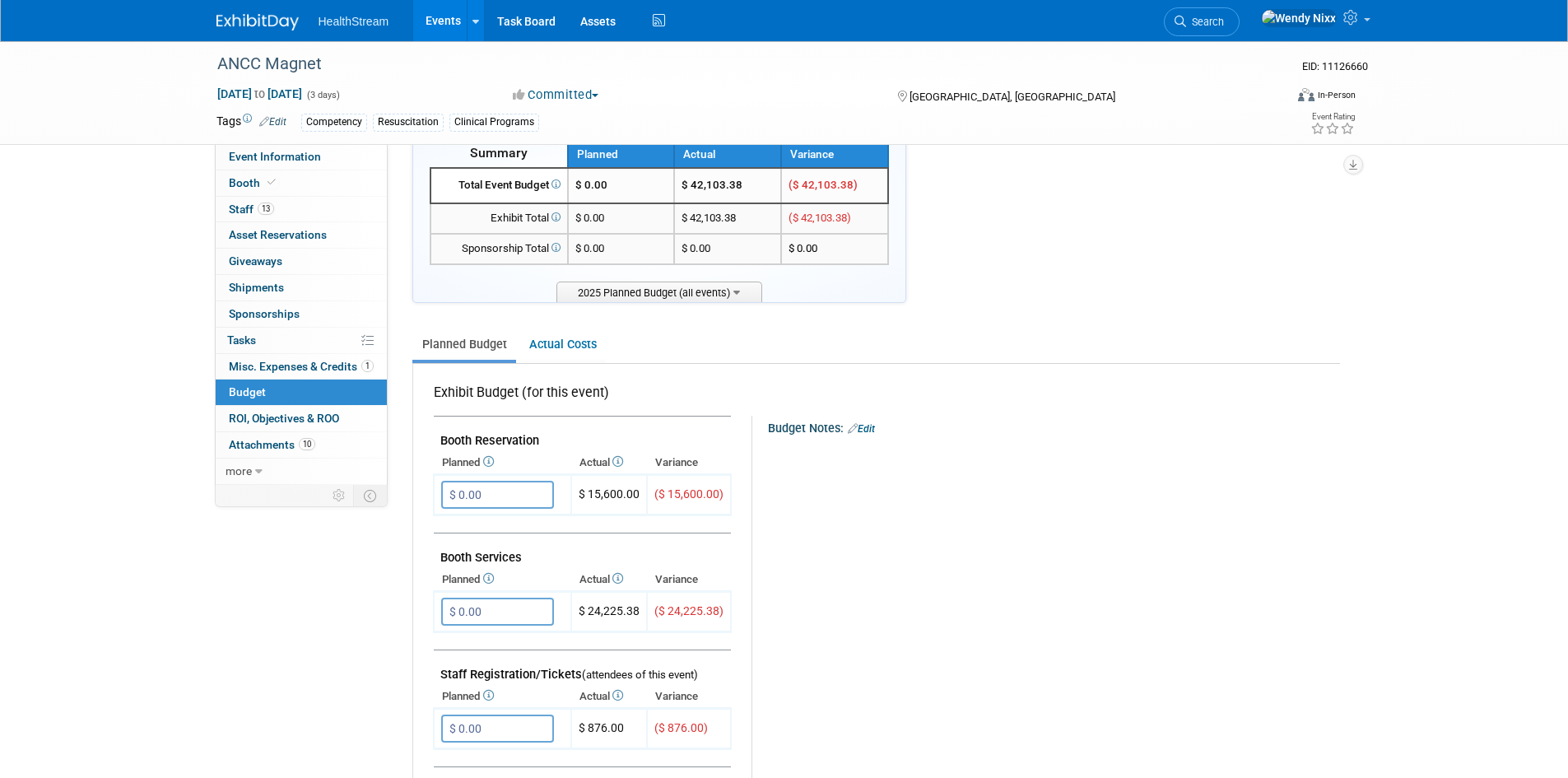
scroll to position [0, 0]
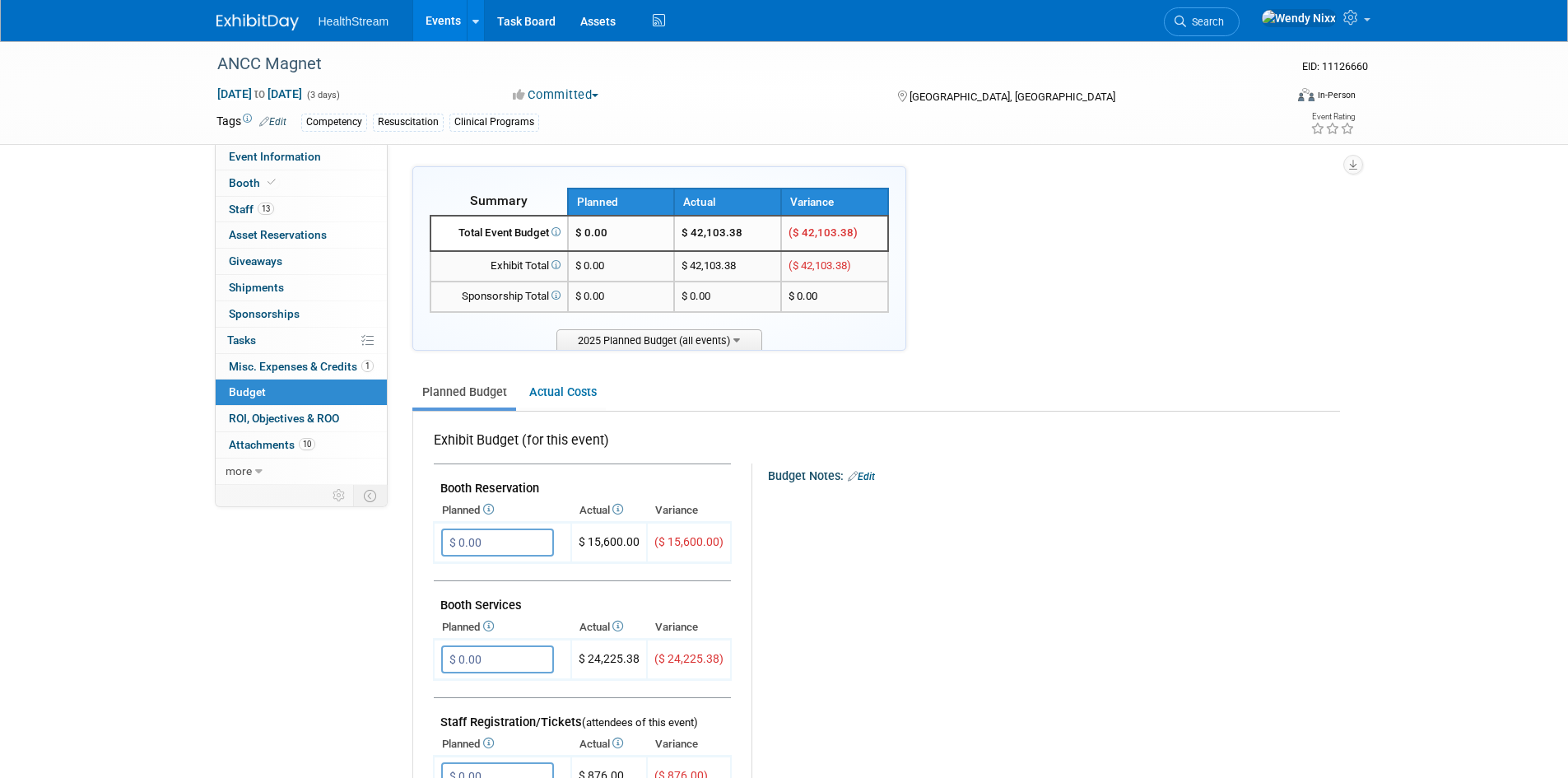
click at [452, 20] on link "Events" at bounding box center [443, 21] width 60 height 41
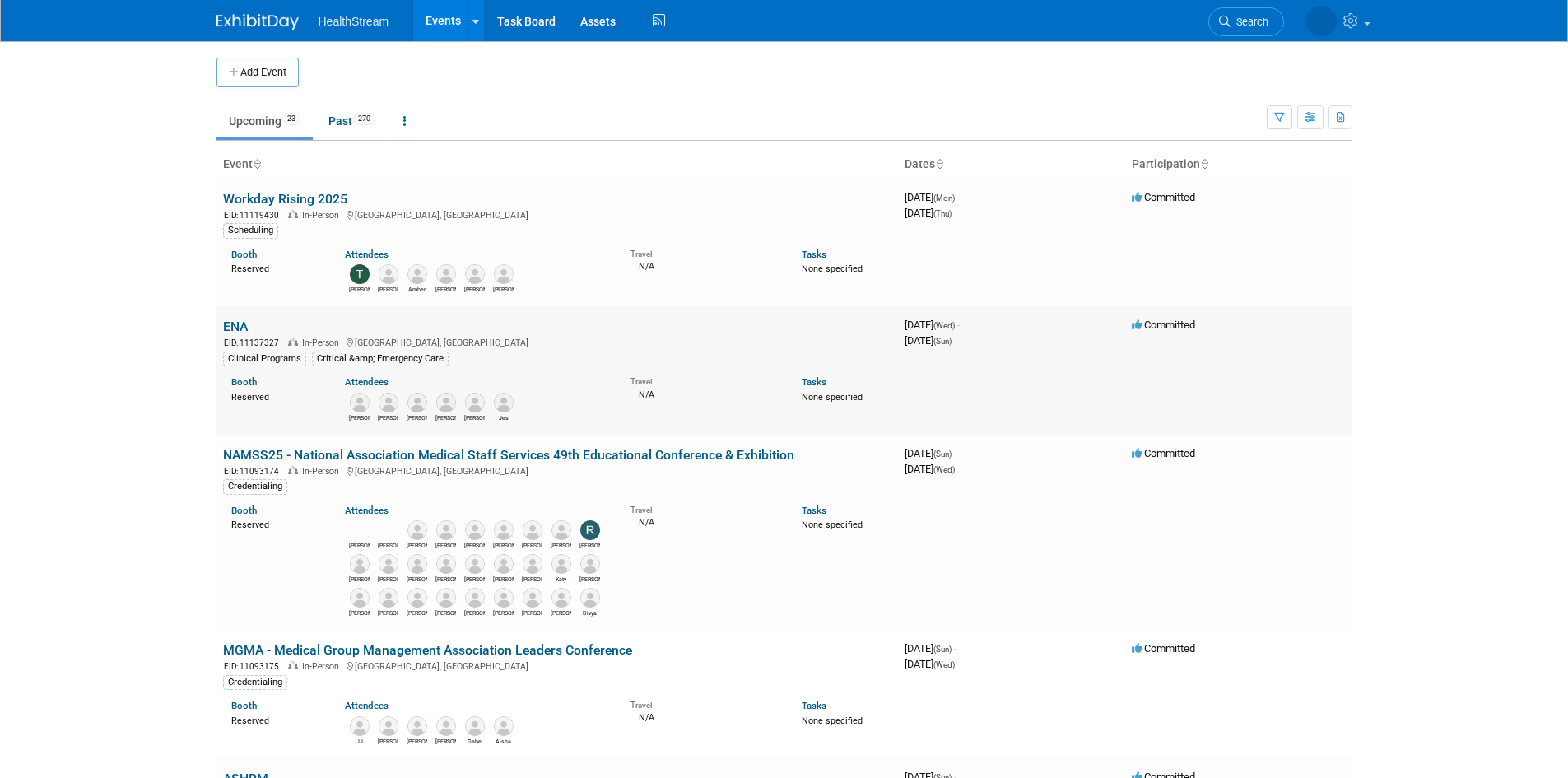
scroll to position [82, 0]
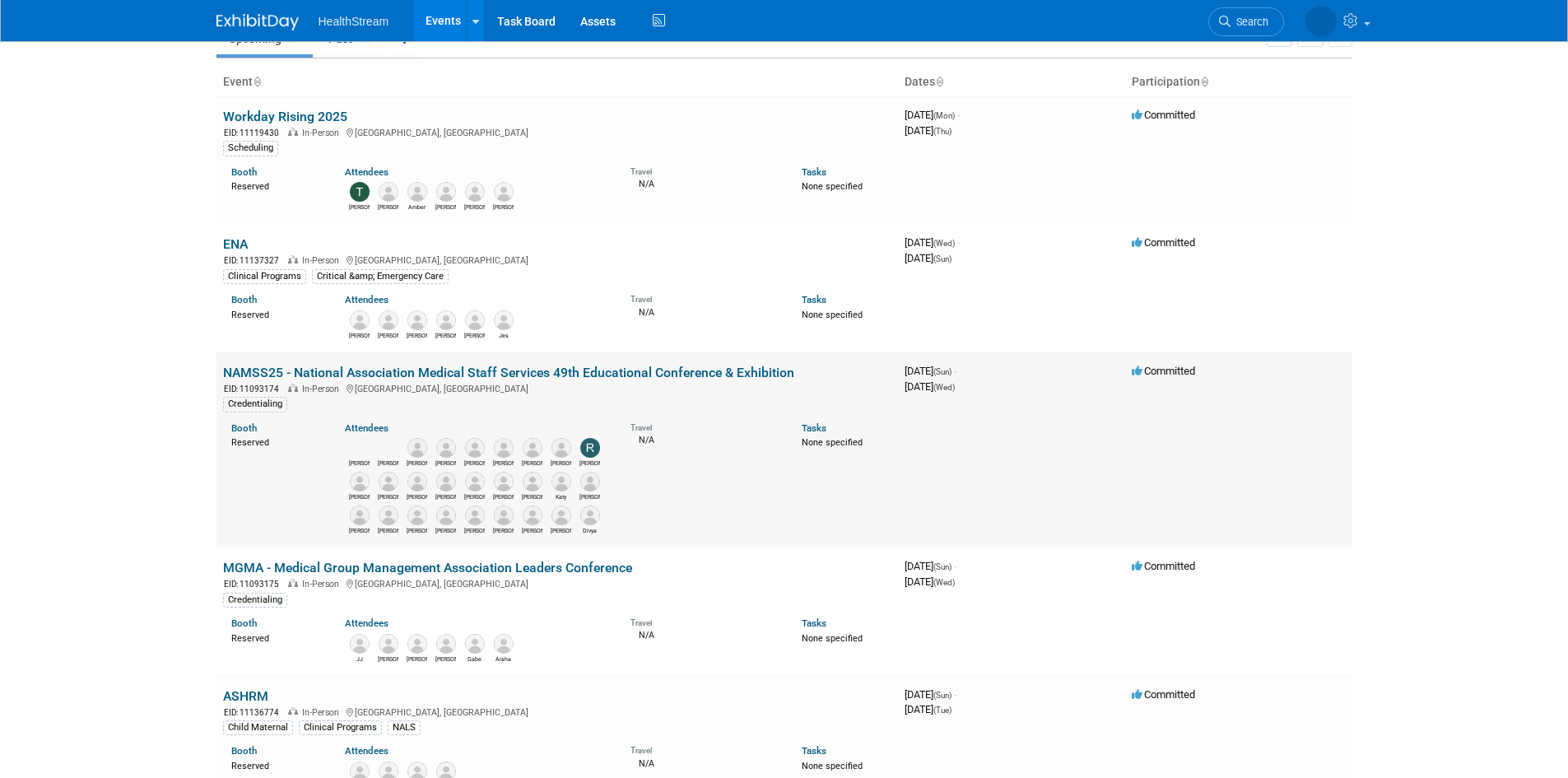
click at [330, 377] on link "NAMSS25 - National Association Medical Staff Services 49th Educational Conferen…" at bounding box center [509, 372] width 572 height 16
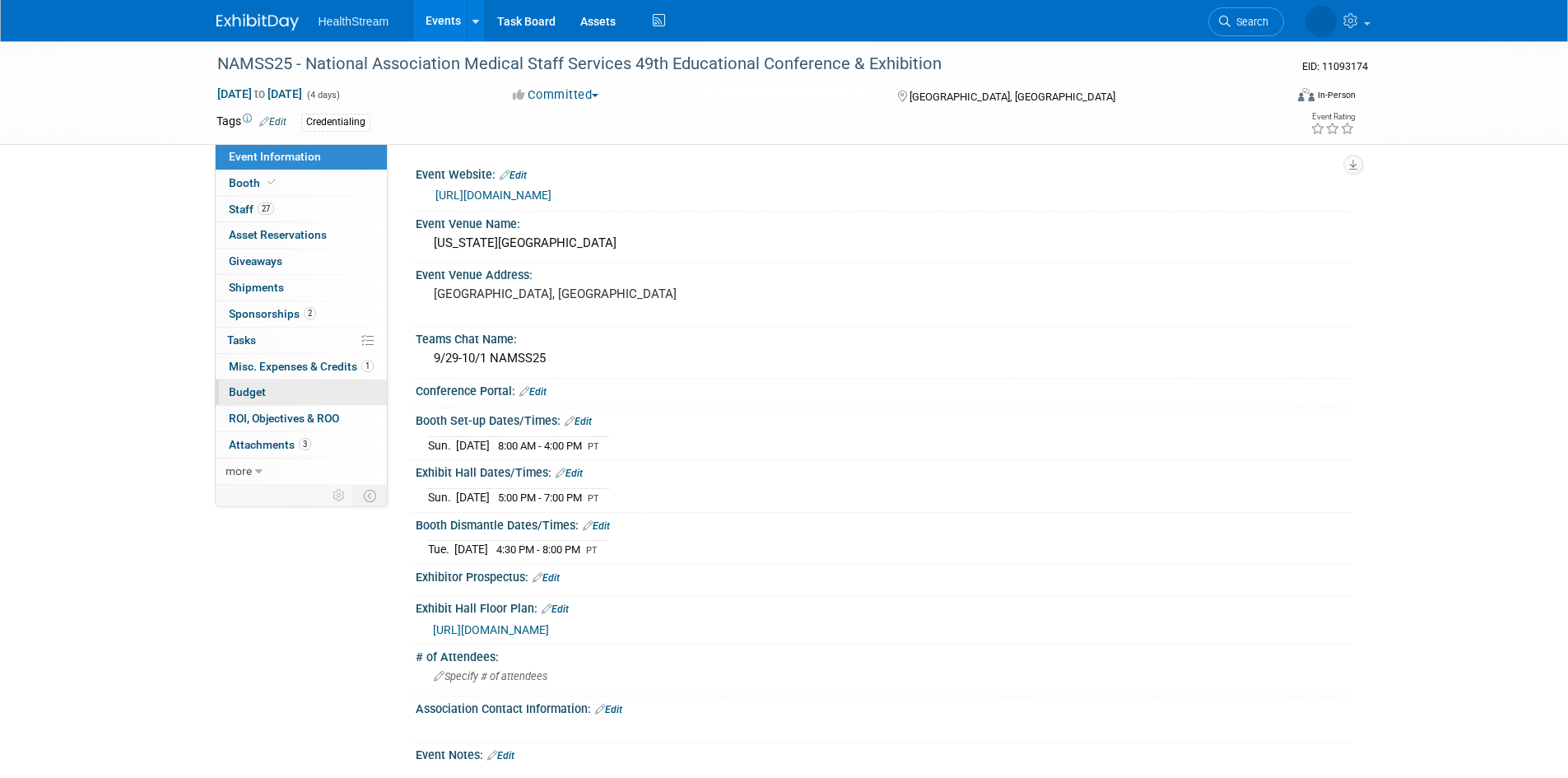
click at [254, 387] on span "Budget" at bounding box center [248, 391] width 38 height 13
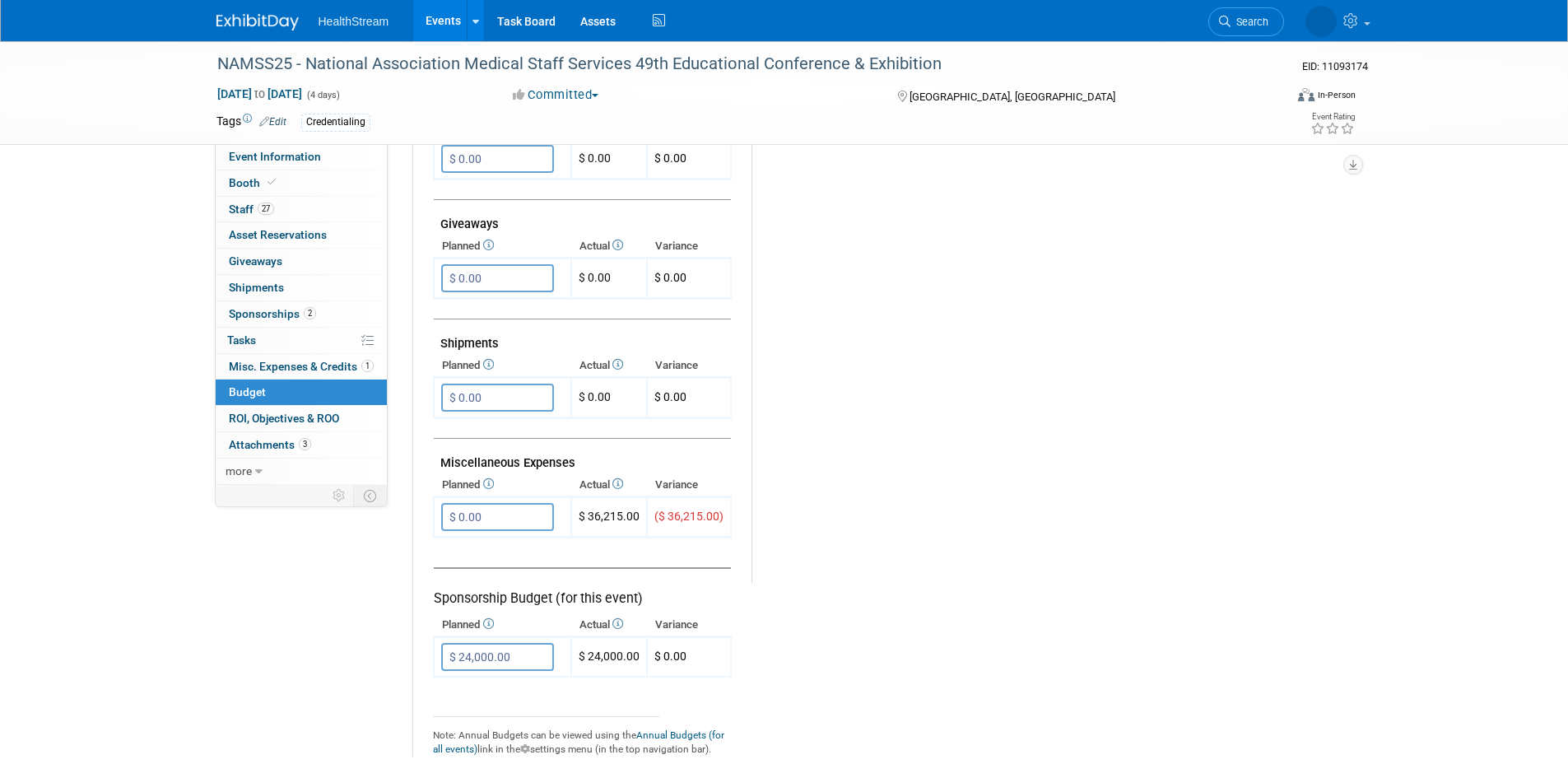
scroll to position [740, 0]
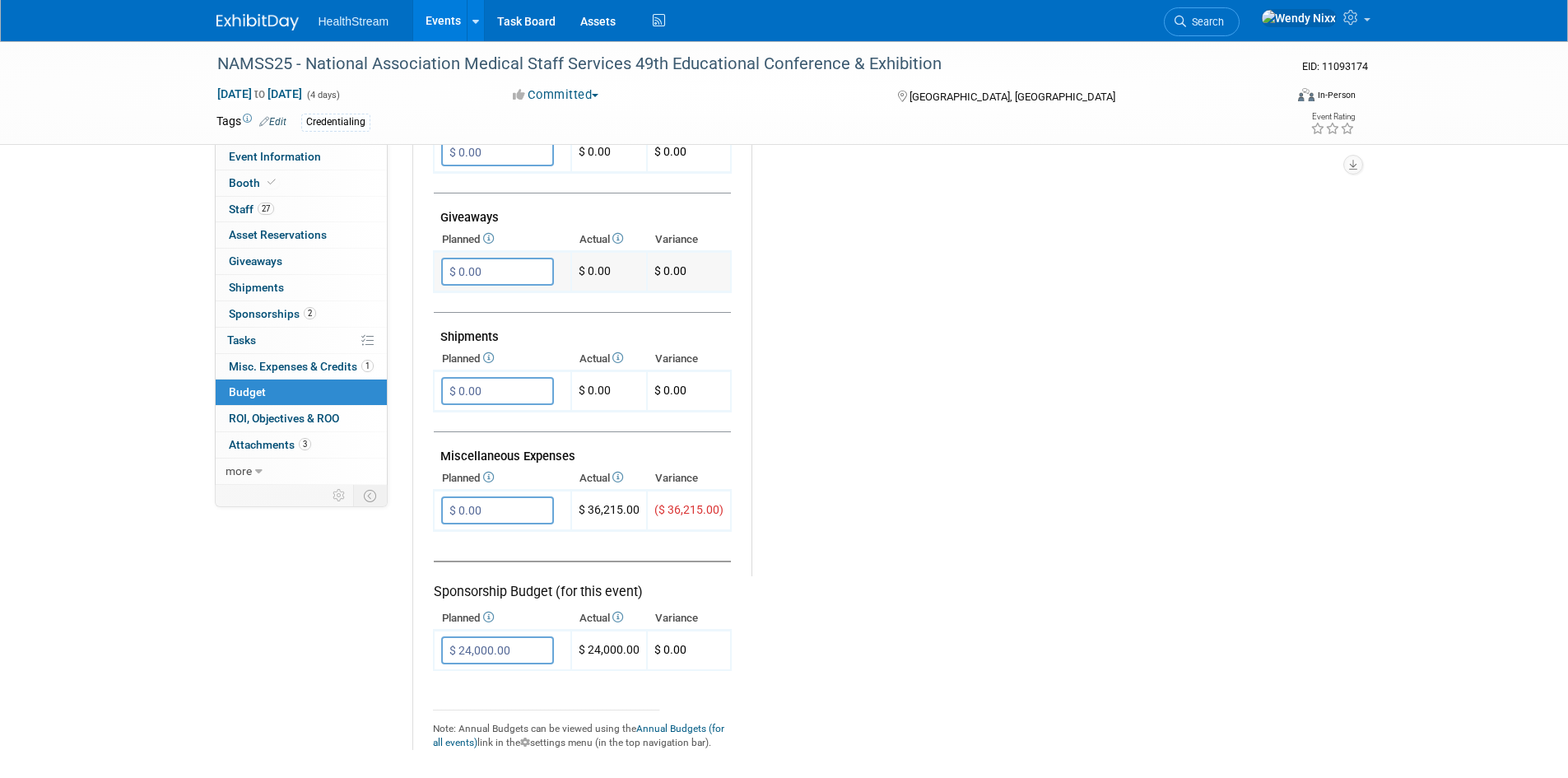
click at [507, 269] on input "$ 0.00" at bounding box center [498, 272] width 113 height 28
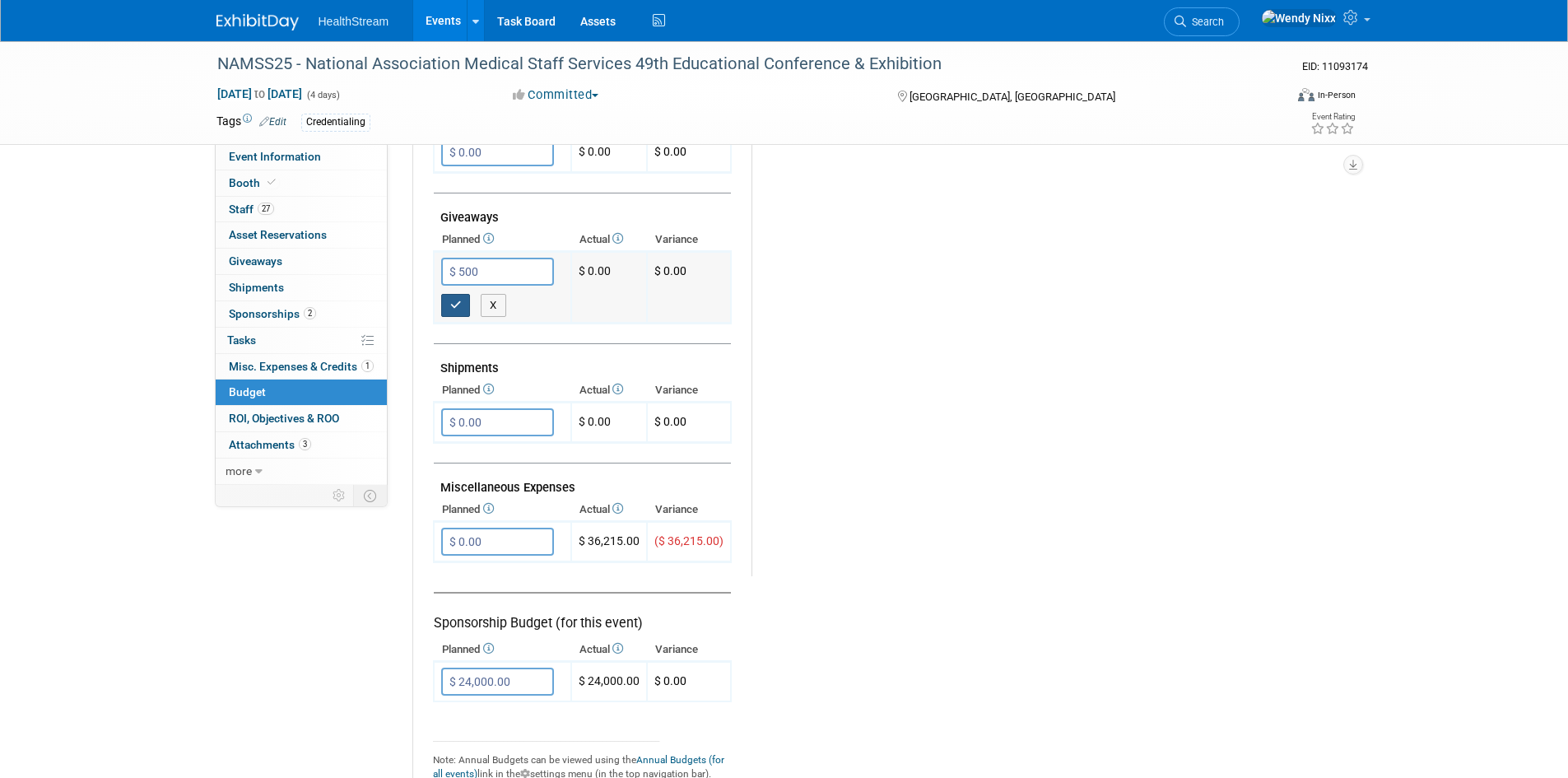
type input "$ 500.00"
click at [448, 304] on button "button" at bounding box center [456, 305] width 30 height 23
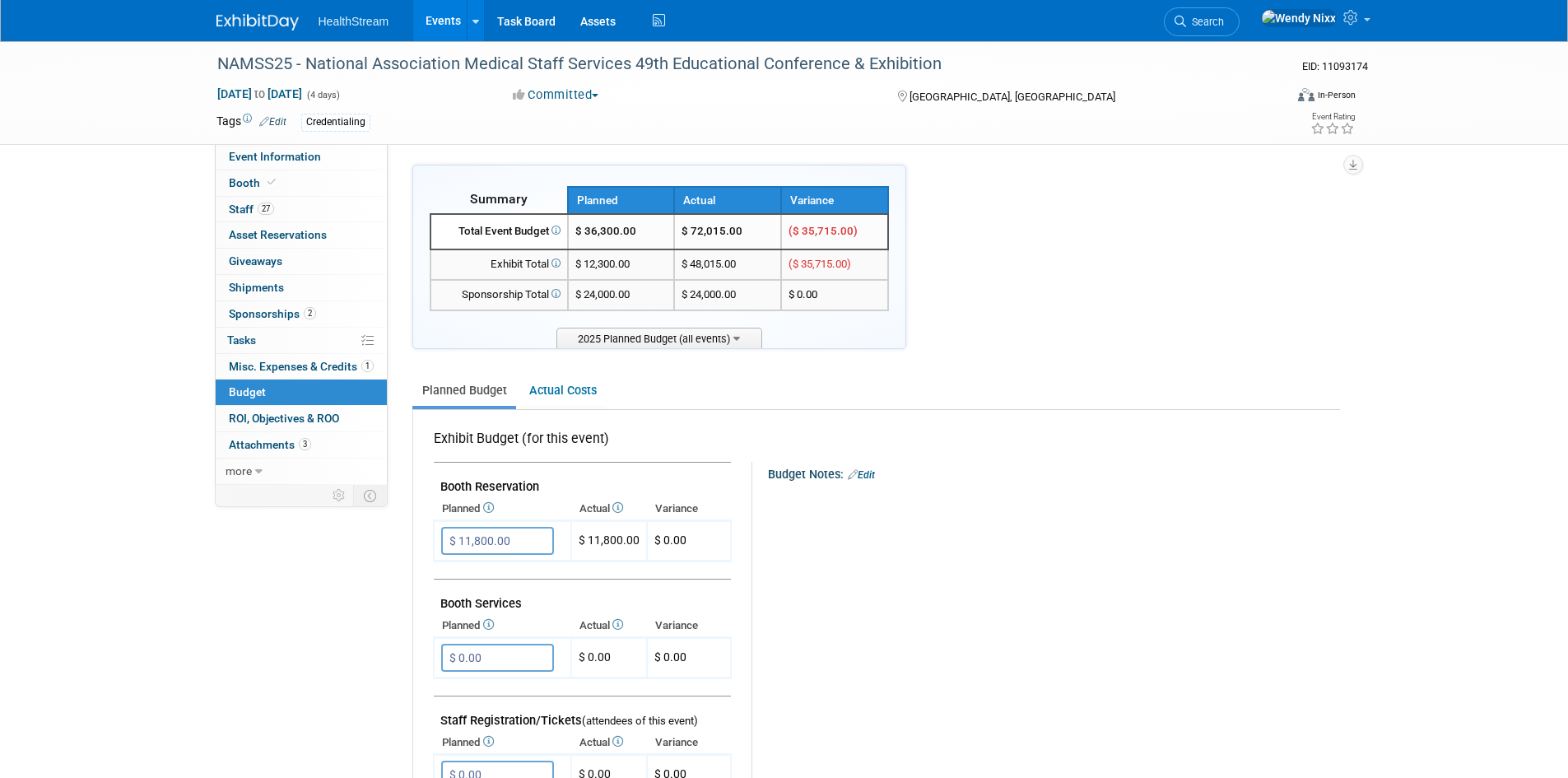
scroll to position [0, 0]
click at [250, 184] on span "Booth" at bounding box center [254, 182] width 50 height 13
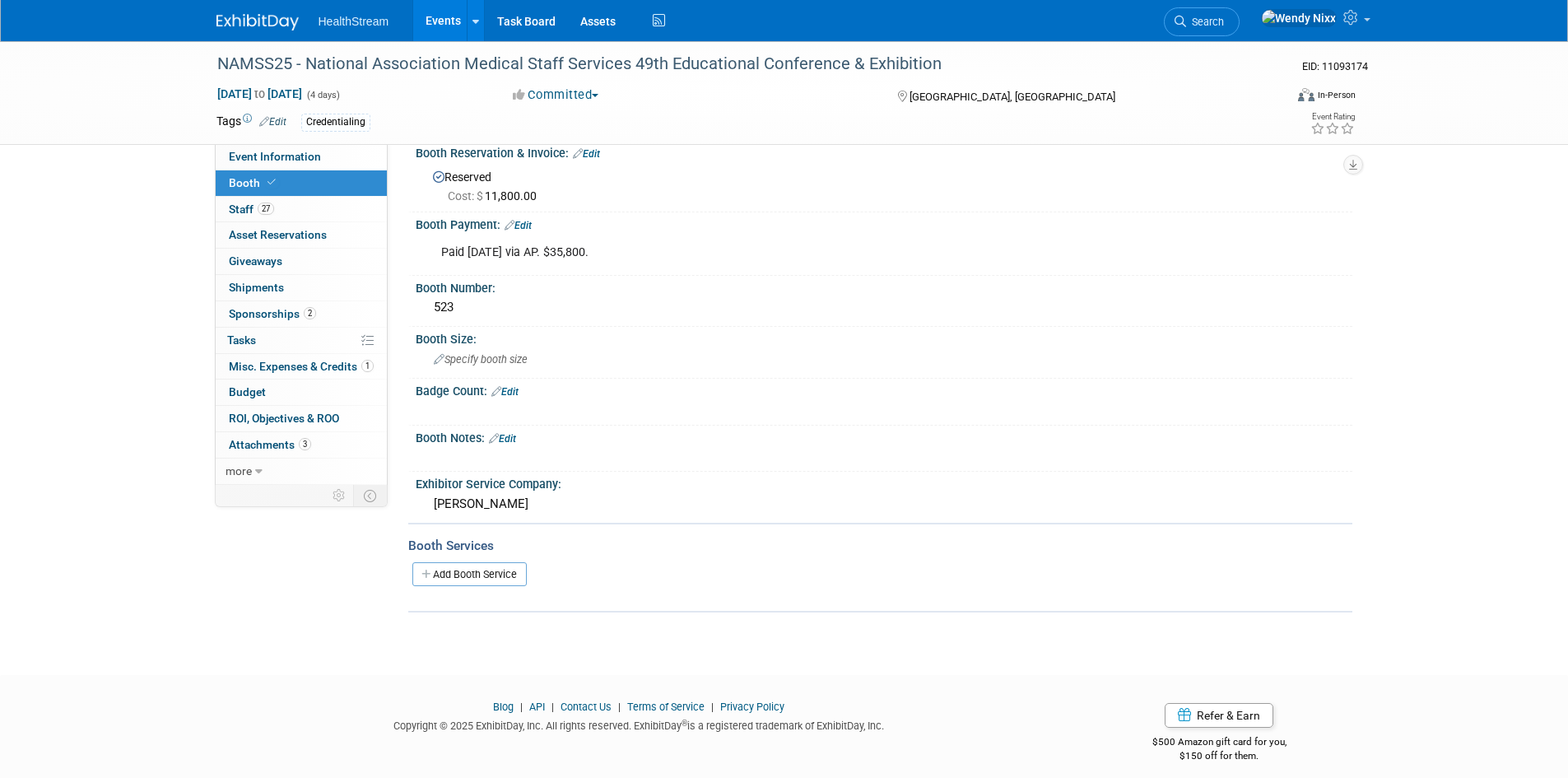
scroll to position [131, 0]
